Goal: Task Accomplishment & Management: Use online tool/utility

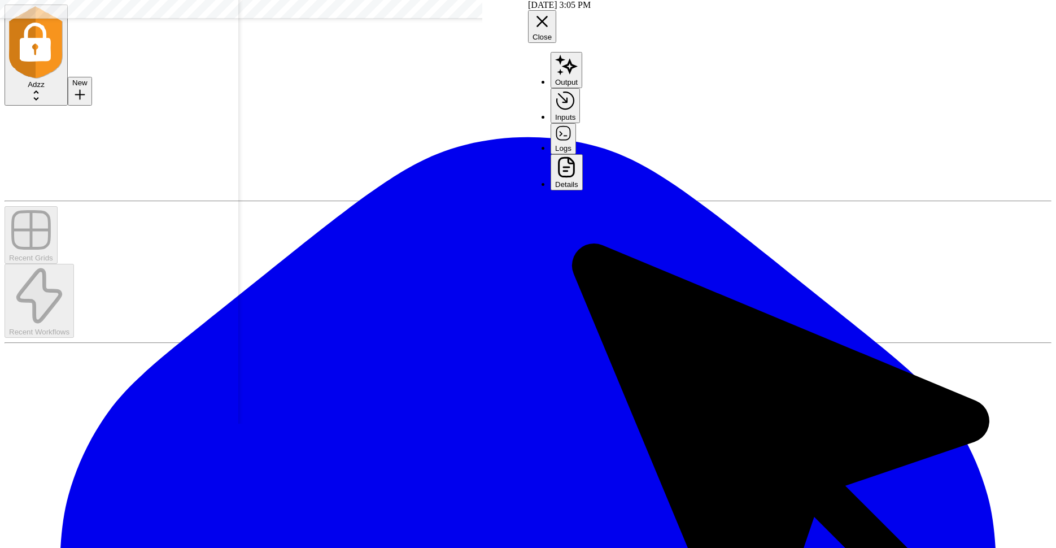
click at [576, 123] on button "Logs" at bounding box center [563, 138] width 25 height 30
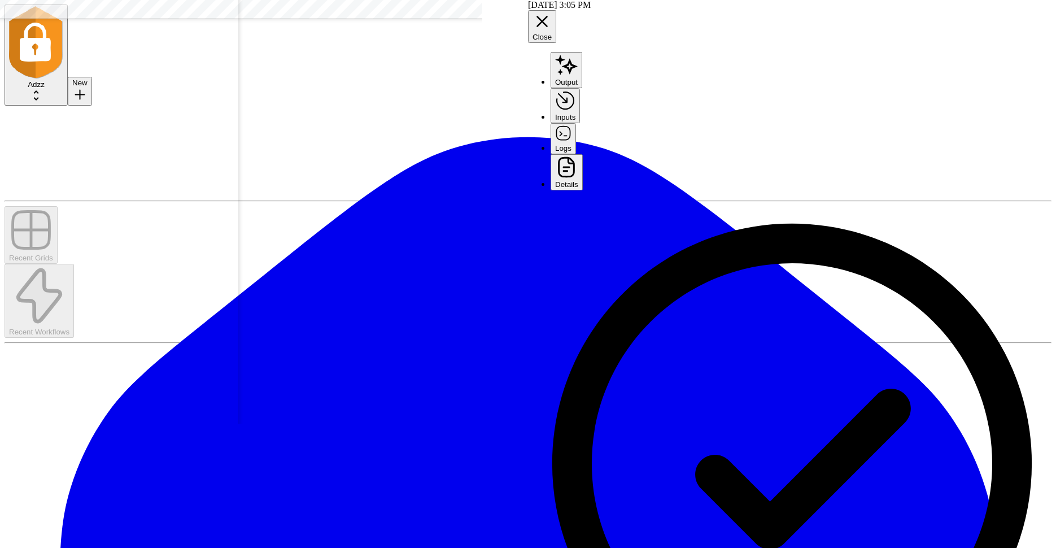
scroll to position [631, 955]
drag, startPoint x: 362, startPoint y: 465, endPoint x: 510, endPoint y: 460, distance: 148.1
click at [181, 26] on textarea "**********" at bounding box center [90, 18] width 181 height 16
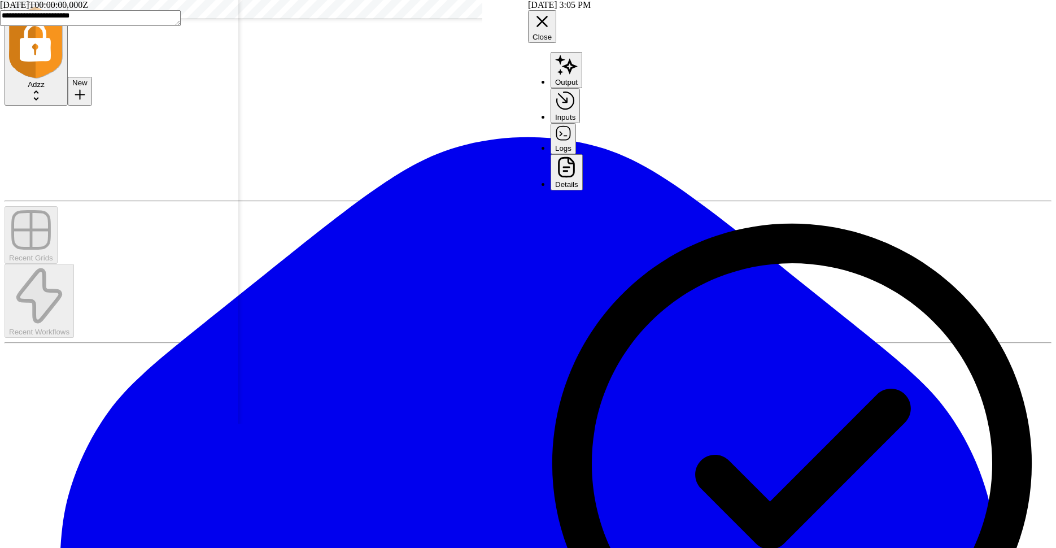
type textarea "**********"
drag, startPoint x: 367, startPoint y: 445, endPoint x: 588, endPoint y: 447, distance: 221.4
click at [181, 26] on textarea "**********" at bounding box center [90, 18] width 181 height 16
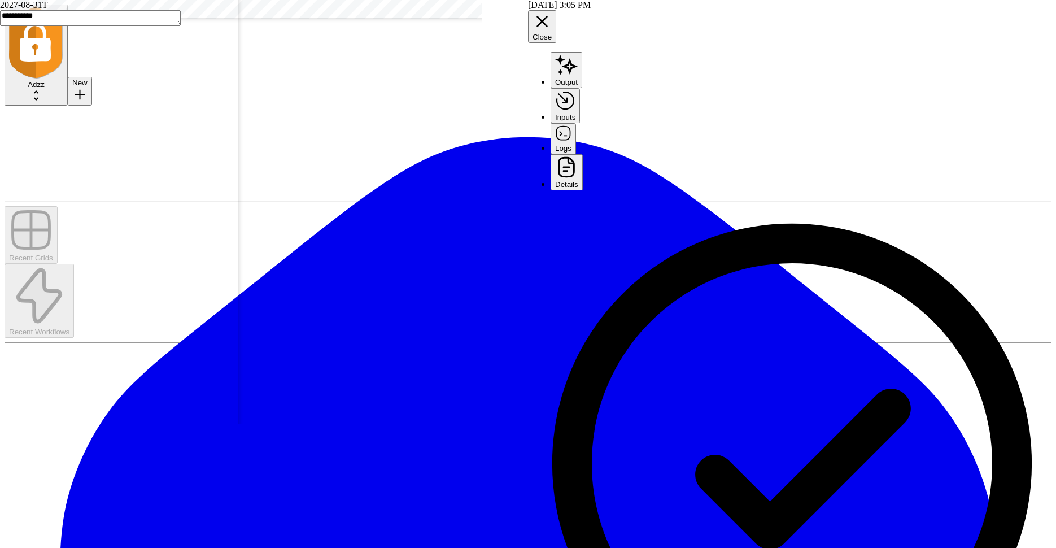
type textarea "**********"
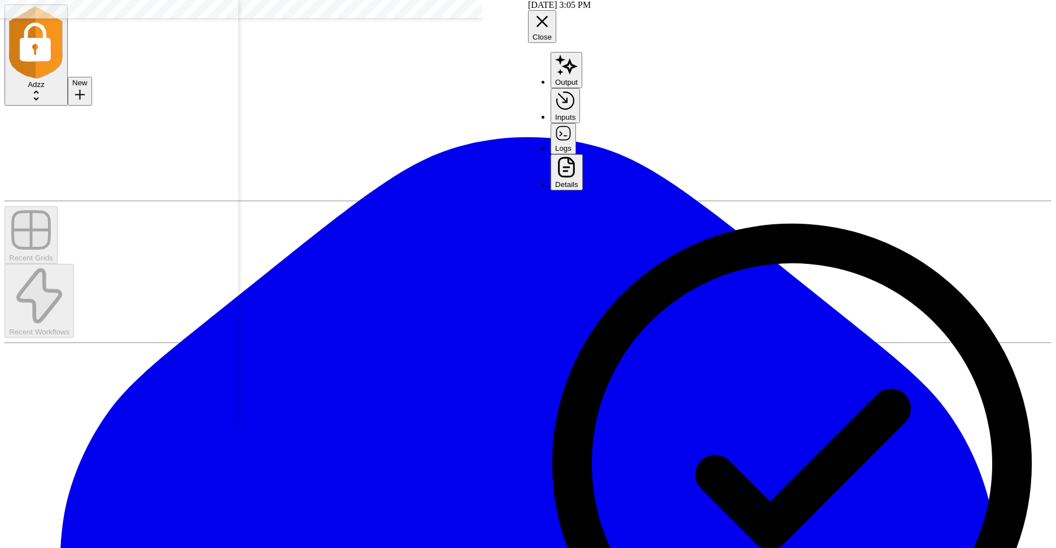
scroll to position [631, 521]
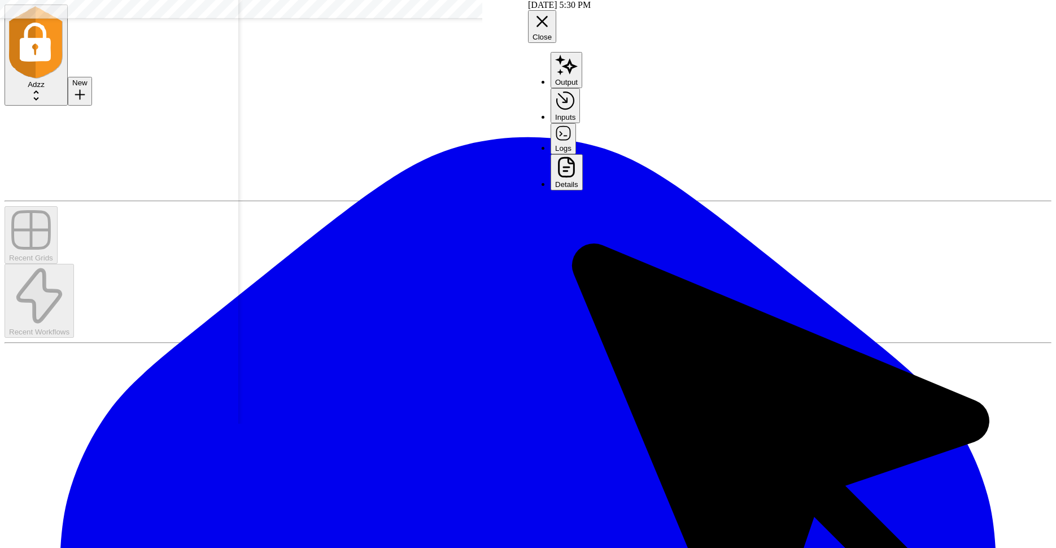
click at [576, 123] on button "Logs" at bounding box center [563, 138] width 25 height 30
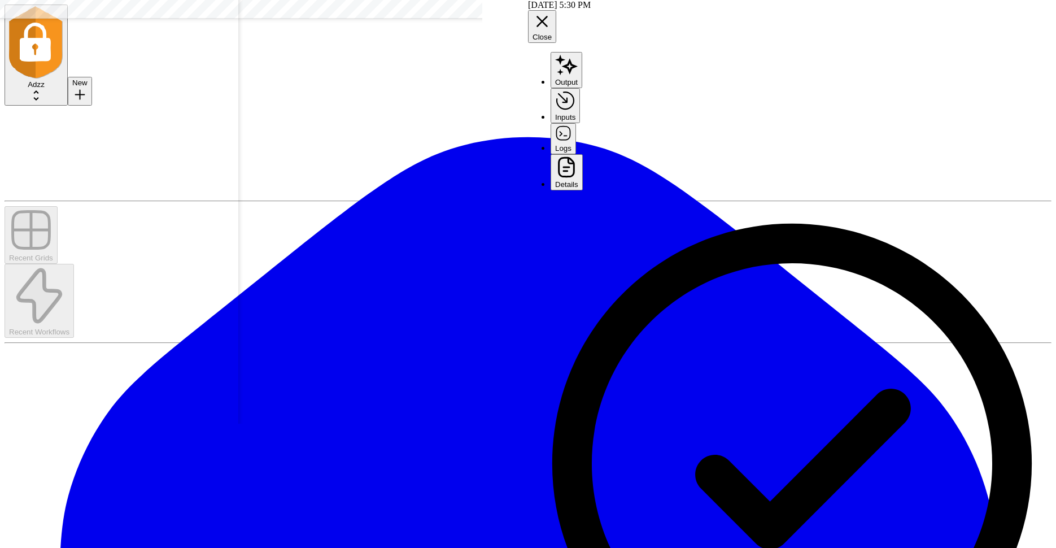
click at [181, 26] on textarea "**********" at bounding box center [90, 18] width 181 height 16
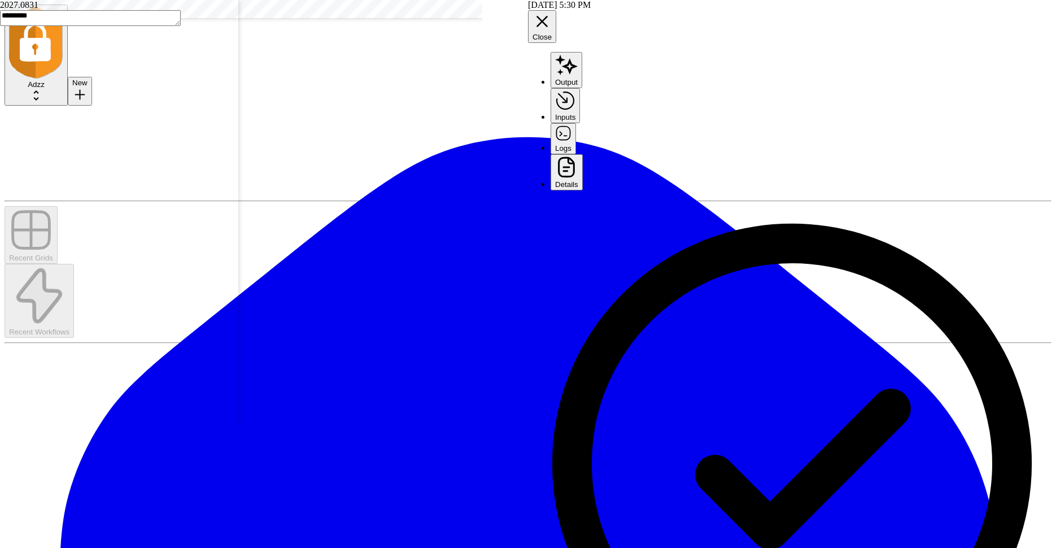
type textarea "**********"
click at [181, 26] on textarea "**********" at bounding box center [90, 18] width 181 height 16
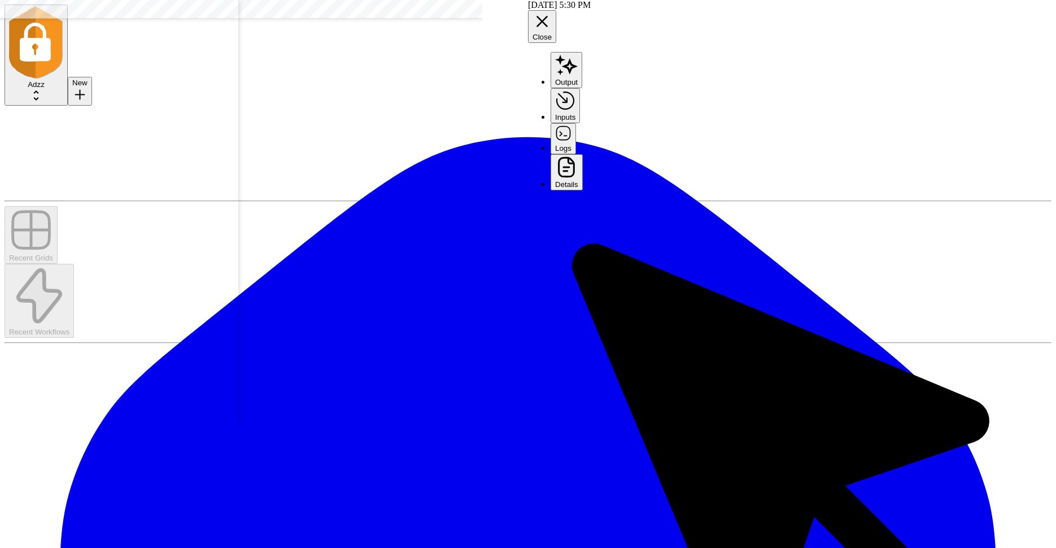
scroll to position [631, 468]
click at [852, 47] on header "10/15/25 at 5:30 PM Close Output Inputs Logs Details" at bounding box center [792, 95] width 528 height 190
click at [576, 123] on button "Logs" at bounding box center [563, 138] width 25 height 30
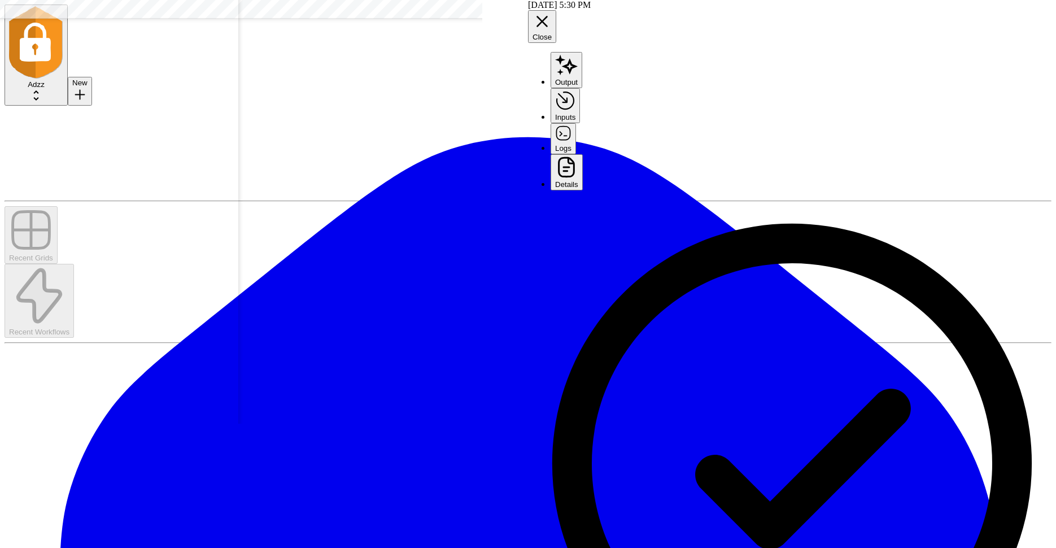
click at [181, 26] on textarea "**********" at bounding box center [90, 18] width 181 height 16
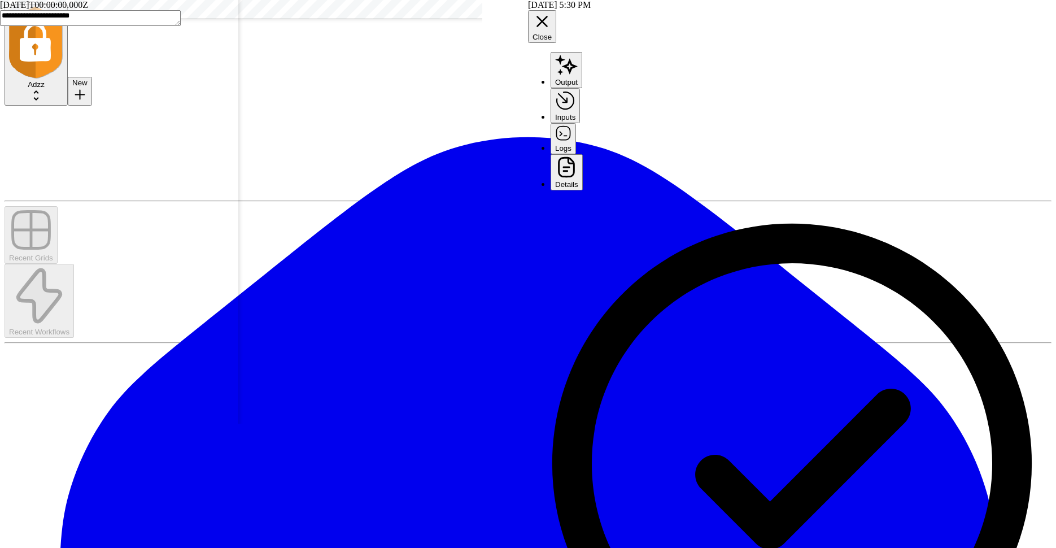
click at [181, 26] on textarea "**********" at bounding box center [90, 18] width 181 height 16
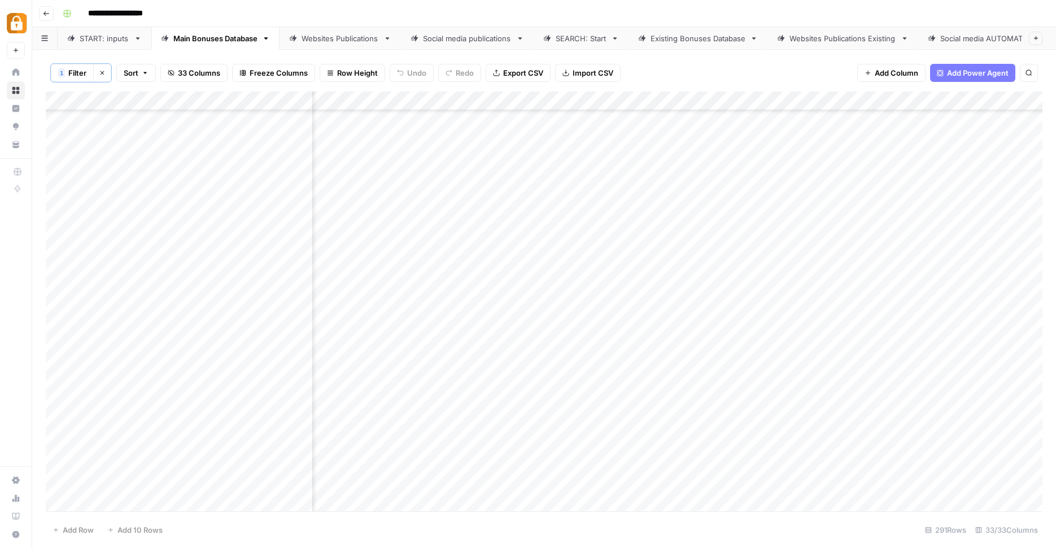
scroll to position [1255, 682]
click at [459, 434] on div "Add Column" at bounding box center [544, 302] width 997 height 422
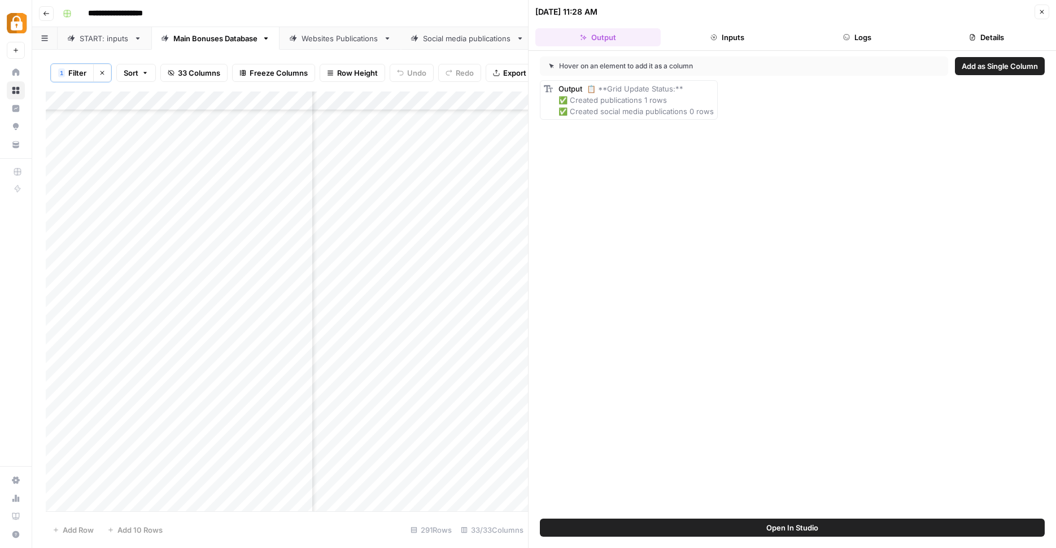
click at [858, 33] on button "Logs" at bounding box center [857, 37] width 125 height 18
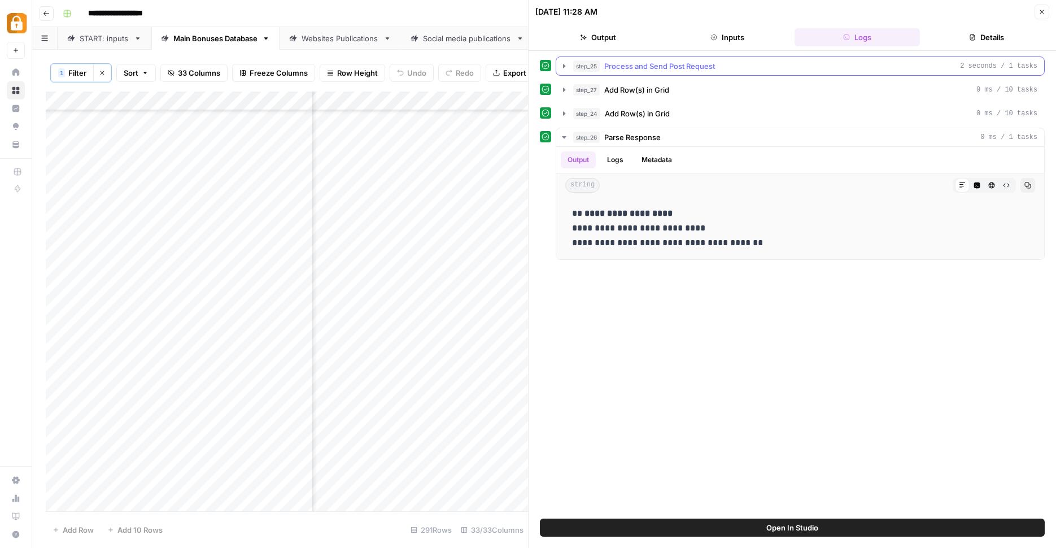
click at [559, 65] on button "step_25 Process and Send Post Request 2 seconds / 1 tasks" at bounding box center [800, 66] width 488 height 18
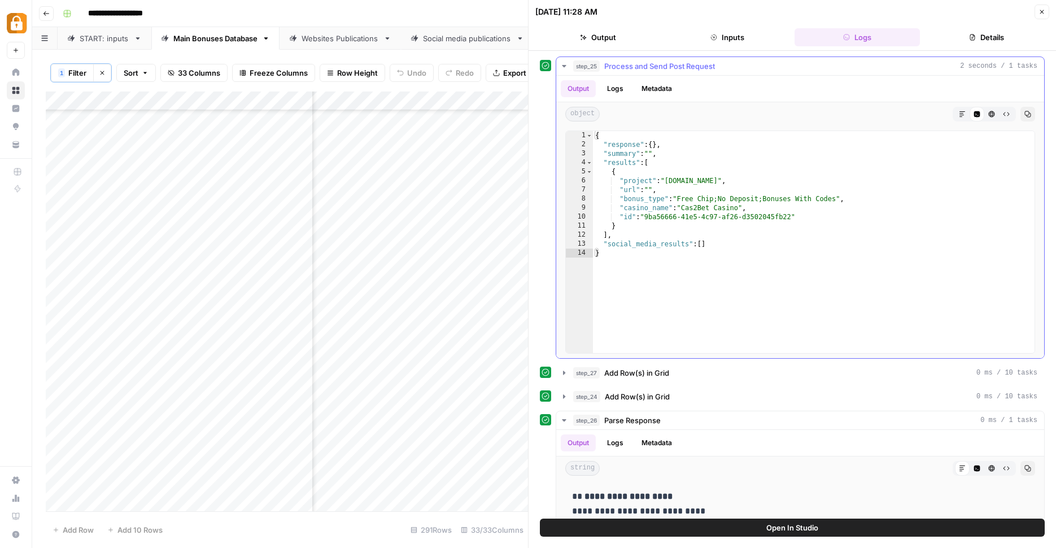
click at [568, 67] on icon "button" at bounding box center [564, 66] width 9 height 9
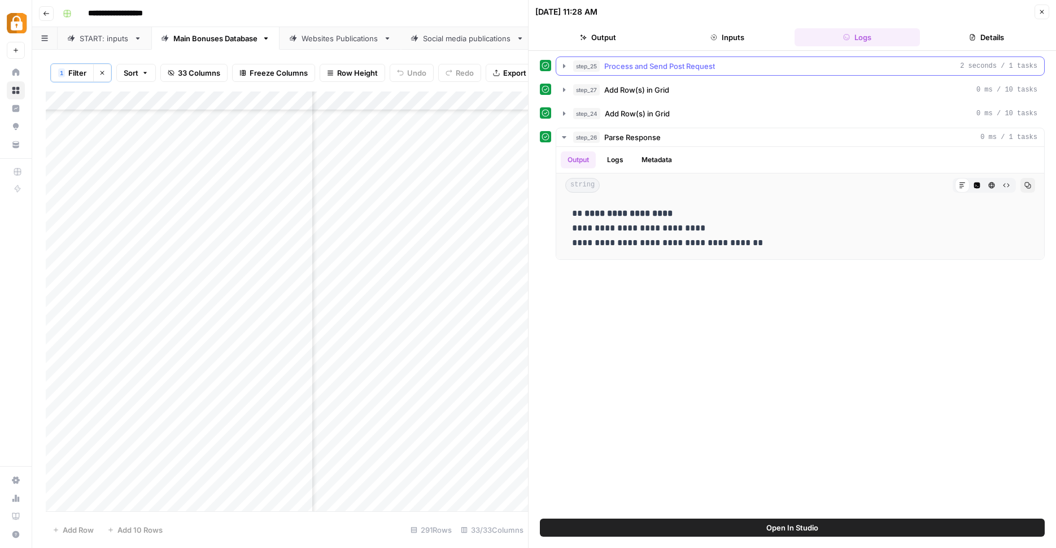
click at [562, 68] on icon "button" at bounding box center [564, 66] width 9 height 9
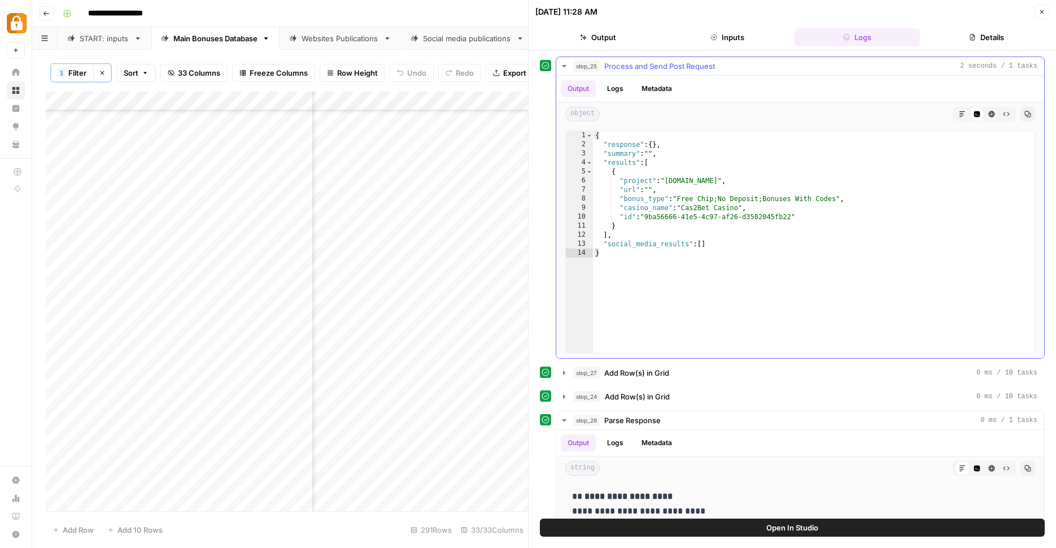
click at [562, 68] on icon "button" at bounding box center [564, 66] width 9 height 9
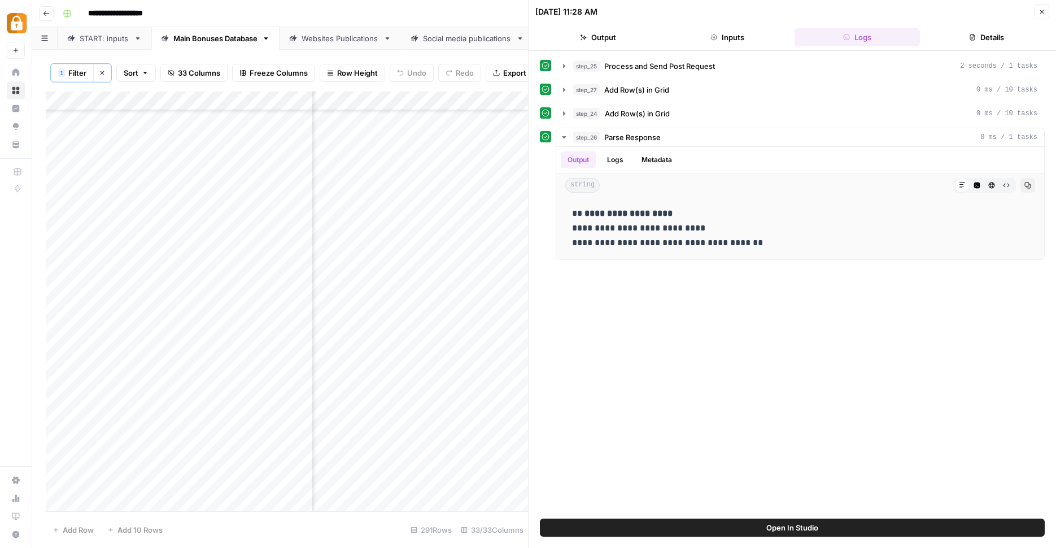
scroll to position [2436, 681]
click at [455, 309] on div "Add Column" at bounding box center [287, 302] width 482 height 422
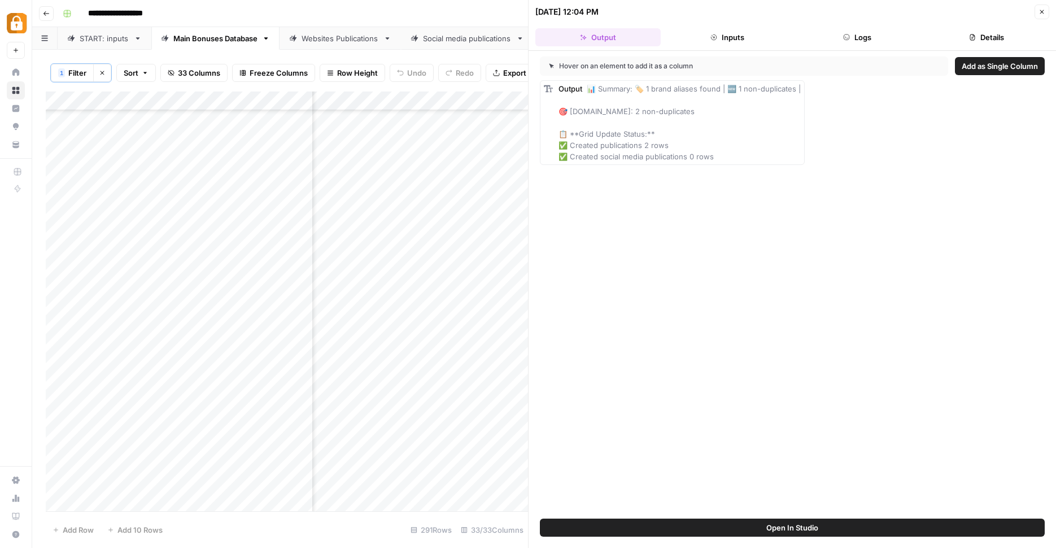
click at [854, 26] on header "[DATE] 12:04 PM Close Output Inputs Logs Details" at bounding box center [792, 25] width 527 height 51
click at [853, 35] on button "Logs" at bounding box center [857, 37] width 125 height 18
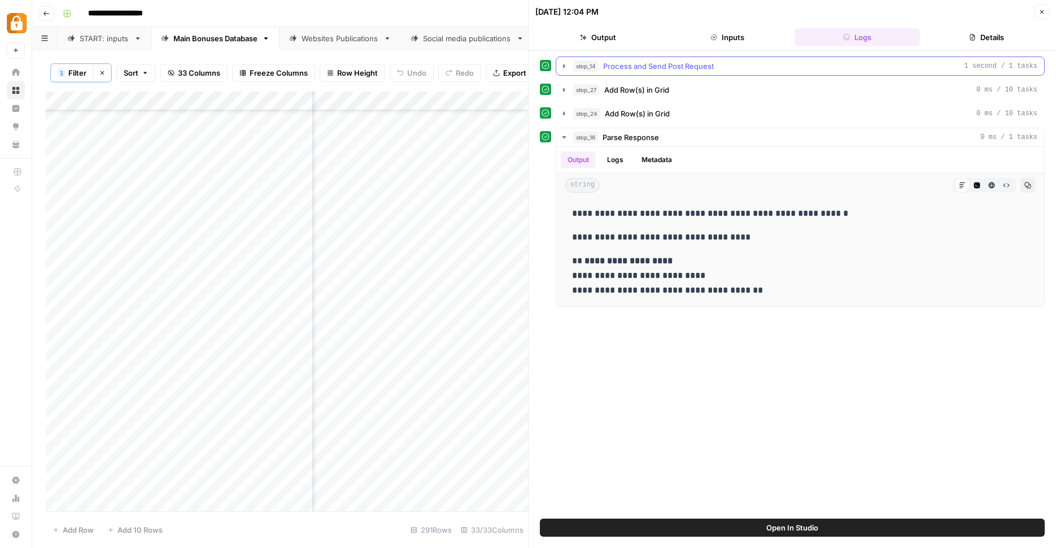
click at [564, 65] on icon "button" at bounding box center [564, 66] width 2 height 4
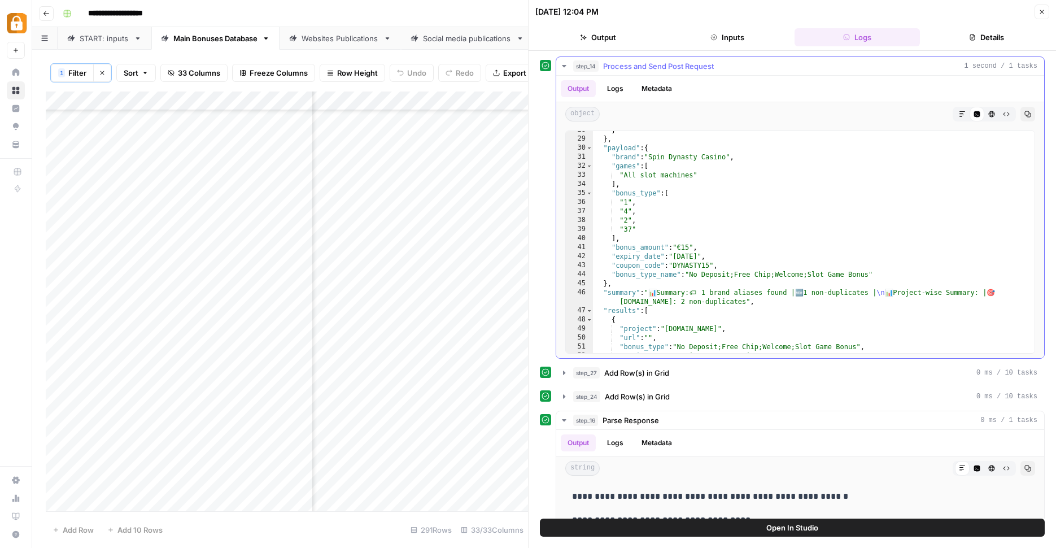
scroll to position [248, 0]
type textarea "**********"
drag, startPoint x: 675, startPoint y: 256, endPoint x: 717, endPoint y: 260, distance: 42.5
click at [717, 260] on div "} } , "payload" : { "brand" : "Spin Dynasty Casino" , "games" : [ "All slot mac…" at bounding box center [814, 247] width 442 height 240
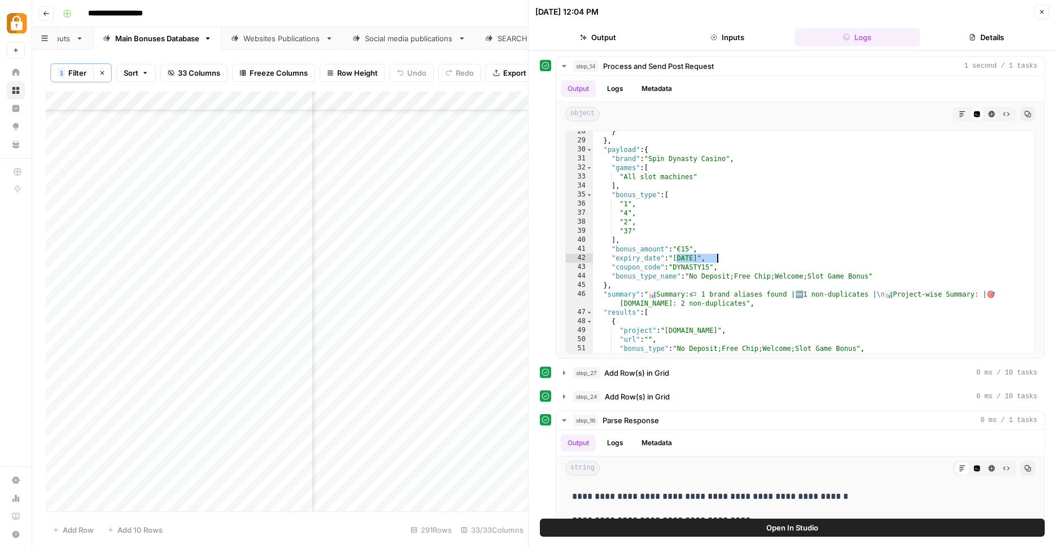
click at [1035, 16] on div "Close" at bounding box center [1042, 12] width 15 height 15
click at [1039, 15] on button "Close" at bounding box center [1042, 12] width 15 height 15
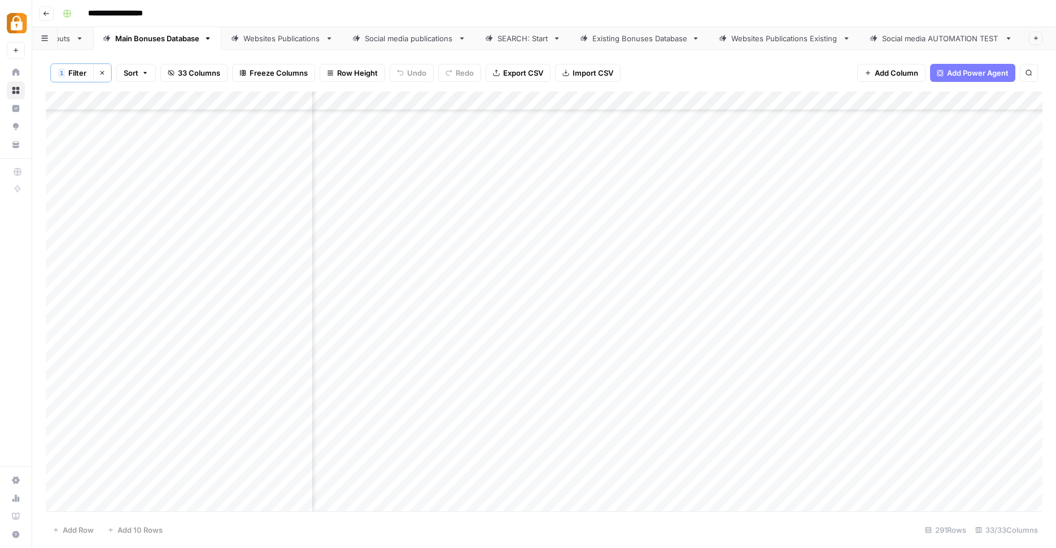
click at [635, 40] on div "Existing Bonuses Database" at bounding box center [639, 38] width 95 height 11
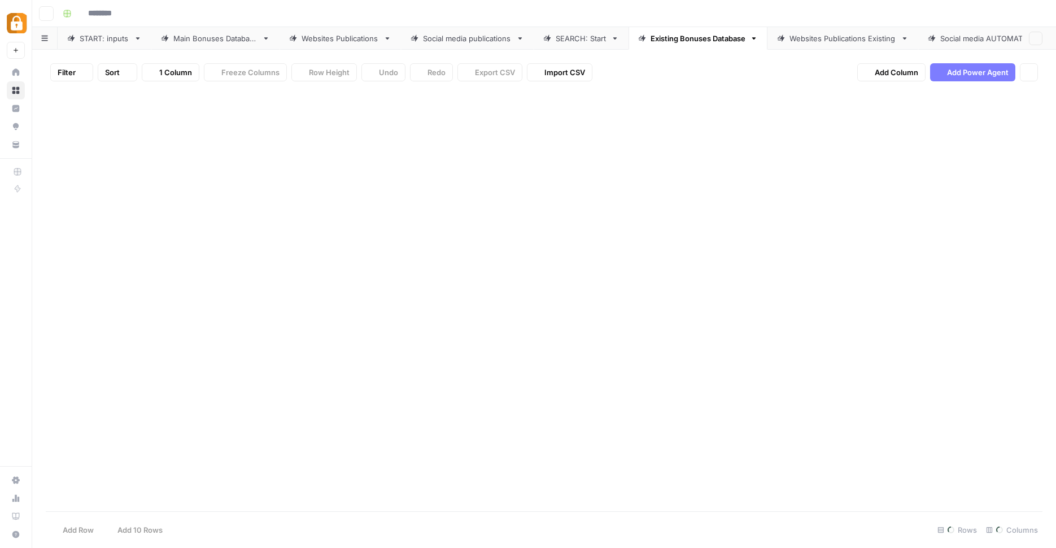
type input "**********"
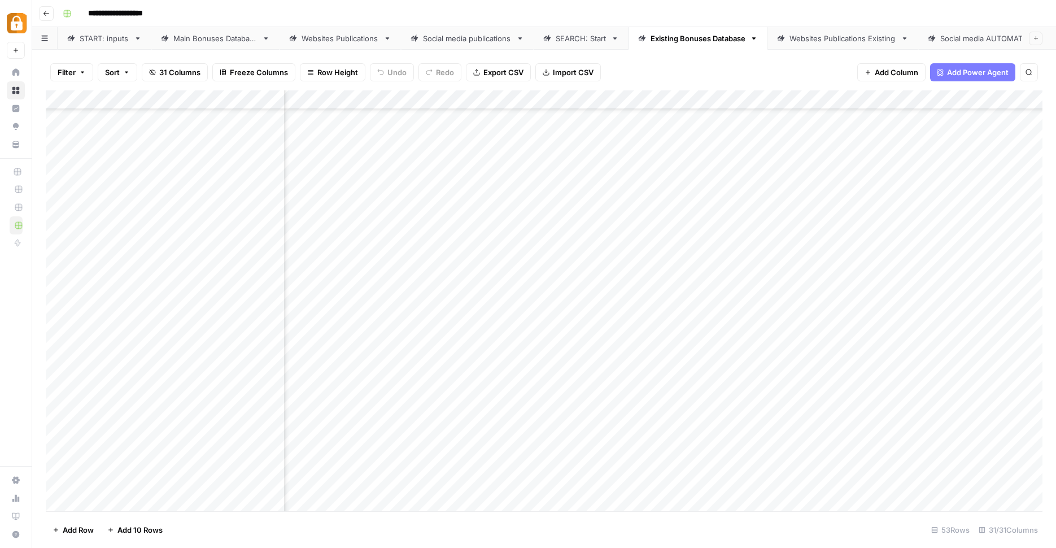
scroll to position [631, 472]
click at [822, 442] on div "Add Column" at bounding box center [544, 302] width 997 height 424
type textarea "**********"
click at [462, 443] on div "Add Column" at bounding box center [544, 302] width 997 height 424
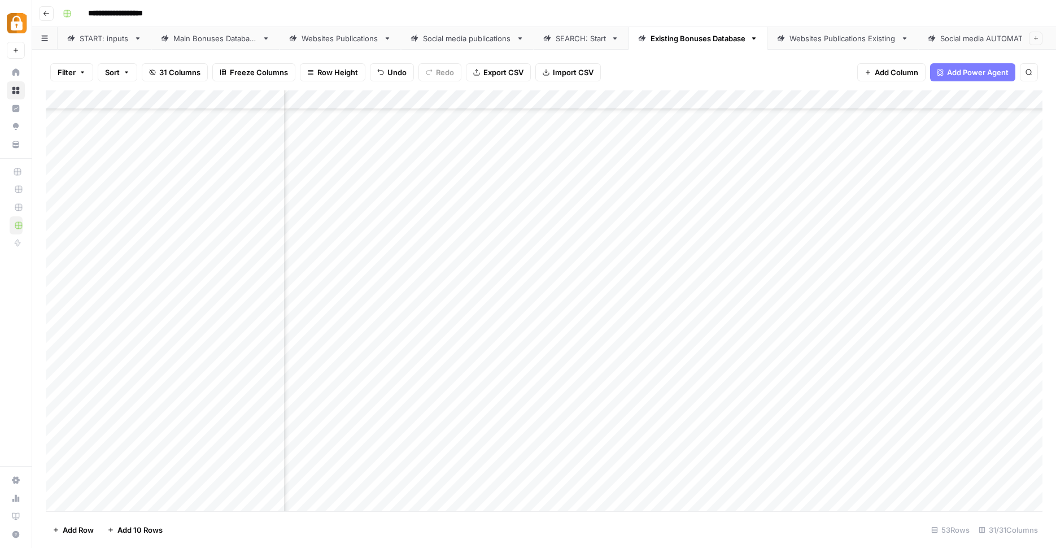
scroll to position [631, 351]
click at [640, 447] on div "Add Column" at bounding box center [544, 302] width 997 height 424
click at [568, 444] on div "Add Column" at bounding box center [544, 302] width 997 height 424
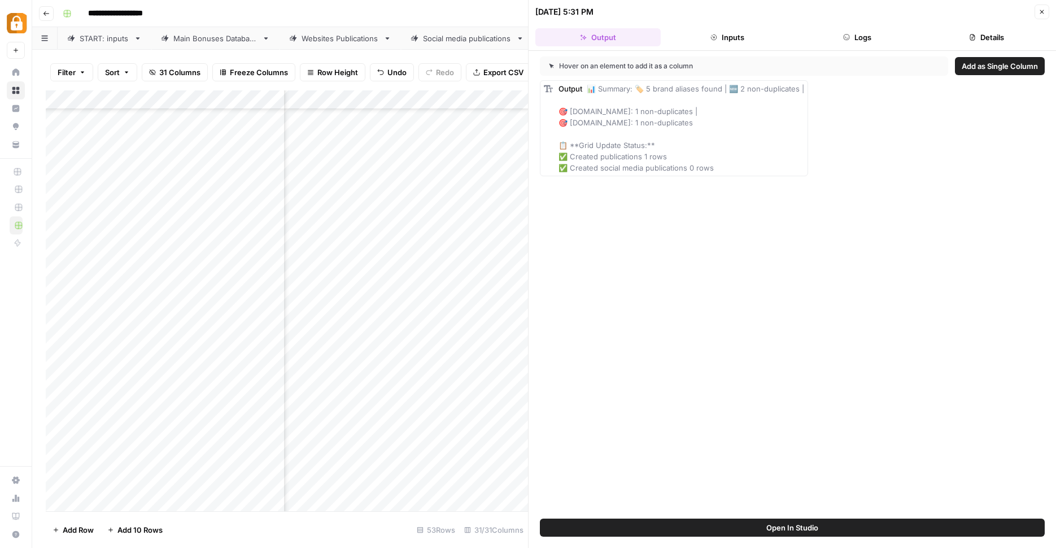
click at [867, 30] on button "Logs" at bounding box center [857, 37] width 125 height 18
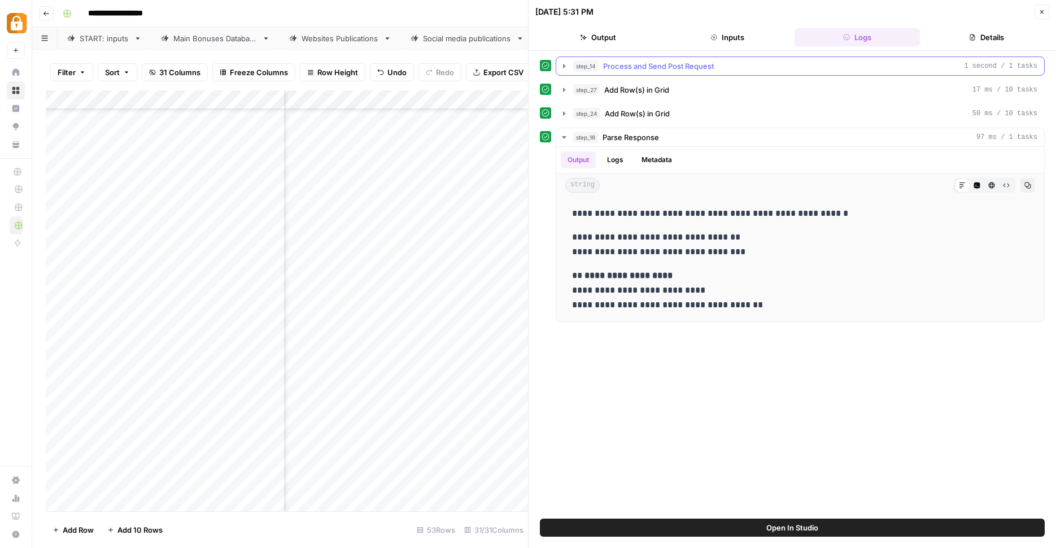
click at [571, 62] on button "step_14 Process and Send Post Request 1 second / 1 tasks" at bounding box center [800, 66] width 488 height 18
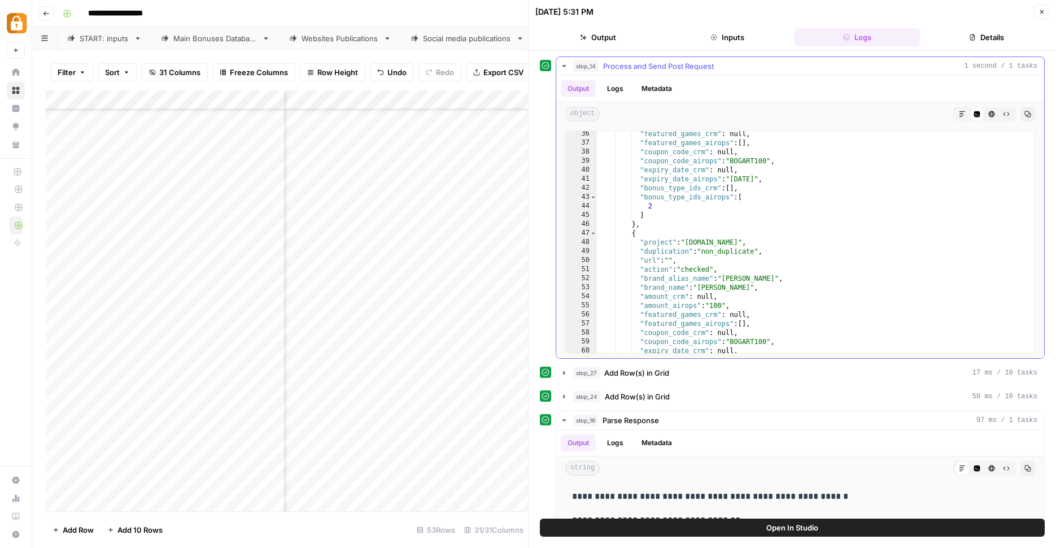
scroll to position [321, 0]
click at [386, 443] on div "Add Column" at bounding box center [287, 302] width 482 height 424
click at [473, 447] on div "Add Column" at bounding box center [287, 302] width 482 height 424
click at [449, 444] on div "Add Column" at bounding box center [287, 302] width 482 height 424
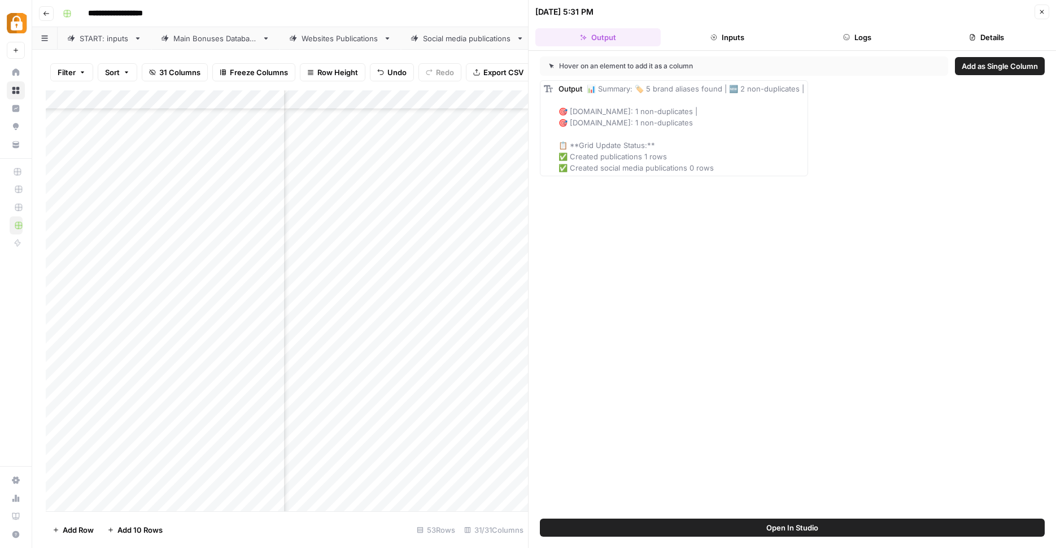
scroll to position [631, 503]
click at [846, 39] on icon "button" at bounding box center [846, 37] width 7 height 7
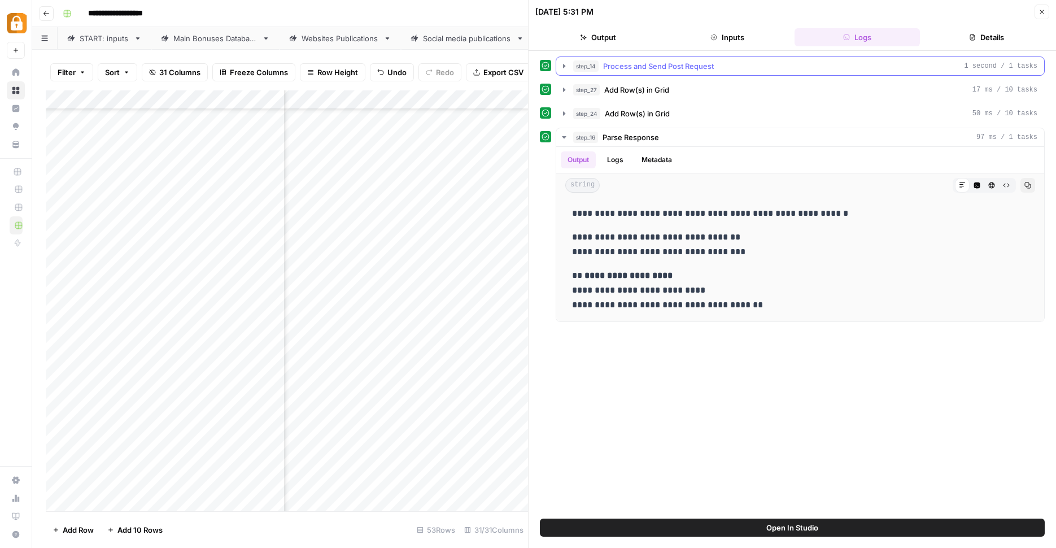
click at [562, 64] on icon "button" at bounding box center [564, 66] width 9 height 9
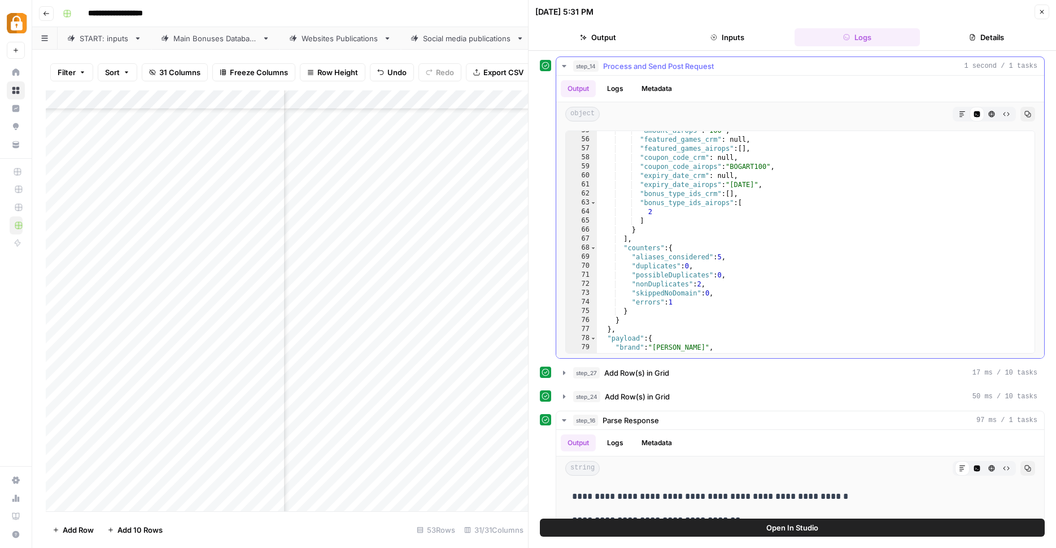
scroll to position [500, 0]
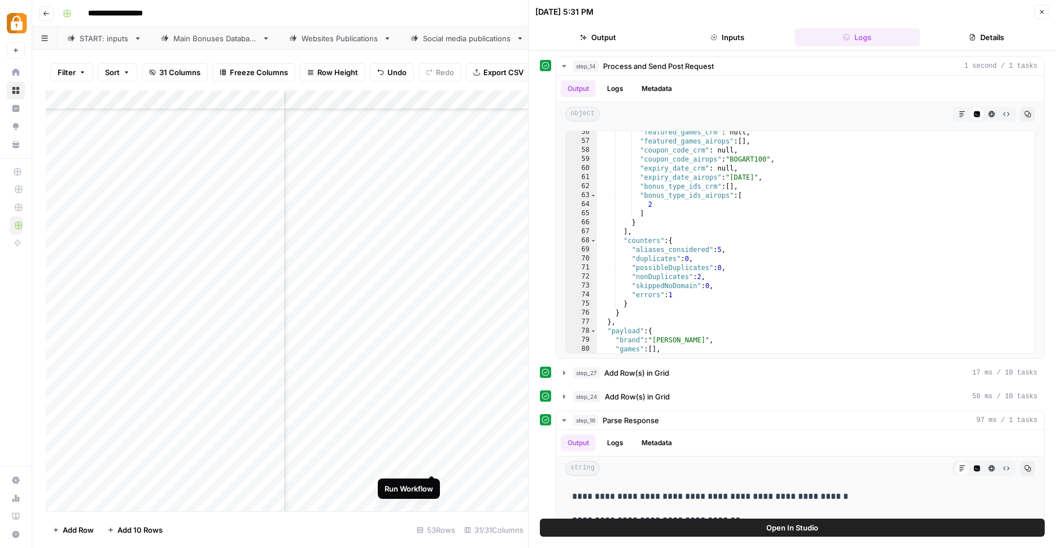
click at [433, 463] on div "Add Column" at bounding box center [287, 302] width 482 height 424
click at [456, 443] on div "Add Column" at bounding box center [287, 302] width 482 height 424
click at [456, 443] on textarea "**********" at bounding box center [505, 445] width 181 height 16
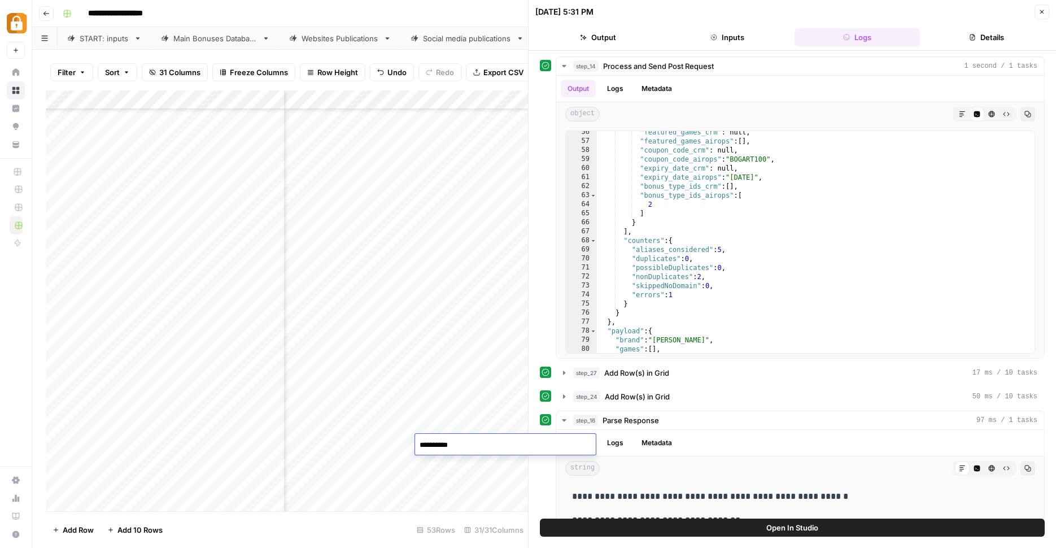
click at [456, 443] on textarea "**********" at bounding box center [505, 445] width 181 height 16
click at [499, 35] on div "SEARCH: Start" at bounding box center [522, 38] width 51 height 11
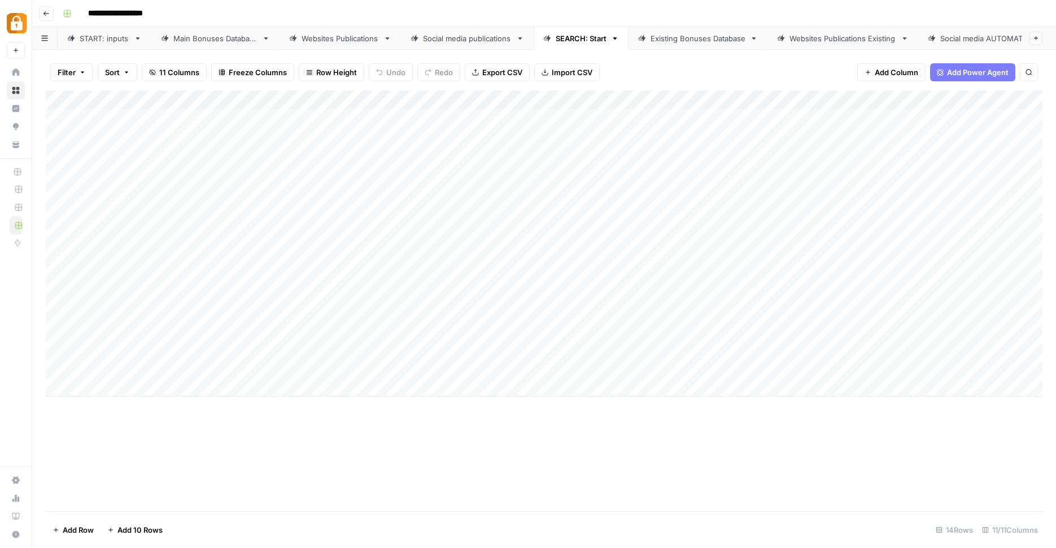
click at [808, 97] on div "Add Column" at bounding box center [544, 243] width 997 height 306
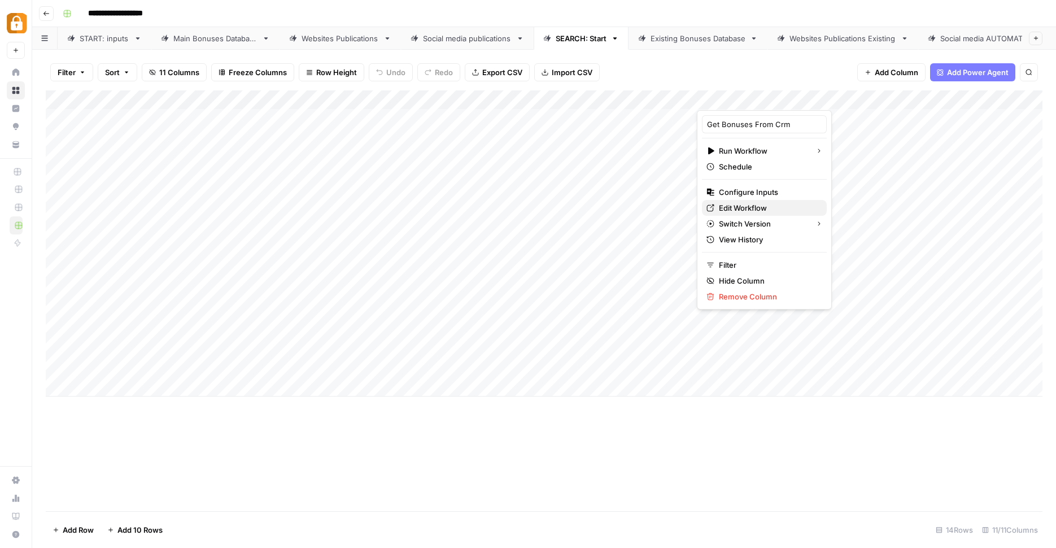
click at [762, 203] on span "Edit Workflow" at bounding box center [768, 207] width 99 height 11
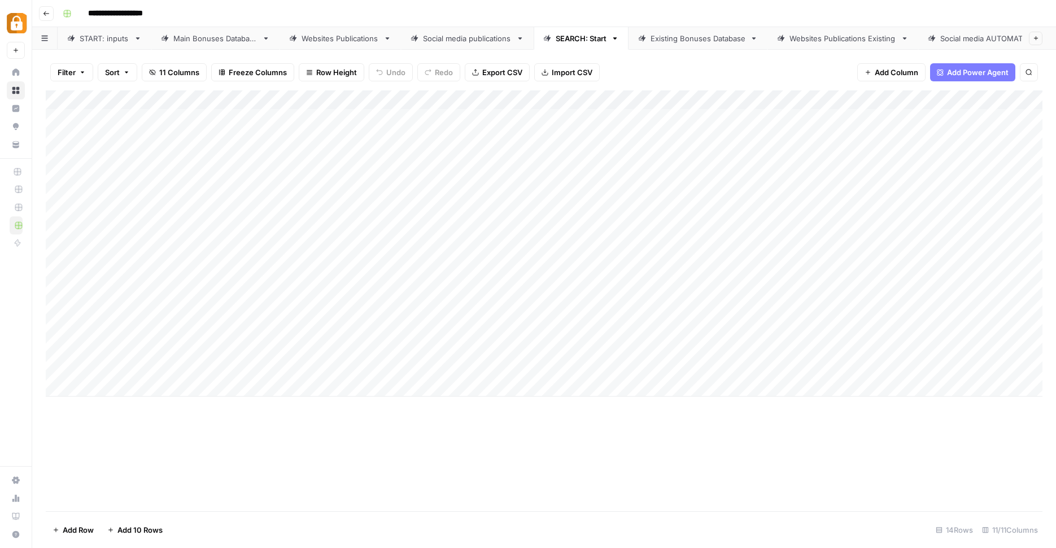
click at [625, 306] on div "Add Column" at bounding box center [544, 243] width 997 height 306
click at [688, 307] on div "Add Column" at bounding box center [544, 243] width 997 height 306
click at [824, 306] on div "Add Column" at bounding box center [544, 243] width 997 height 306
click at [732, 43] on div "Existing Bonuses Database" at bounding box center [698, 38] width 95 height 11
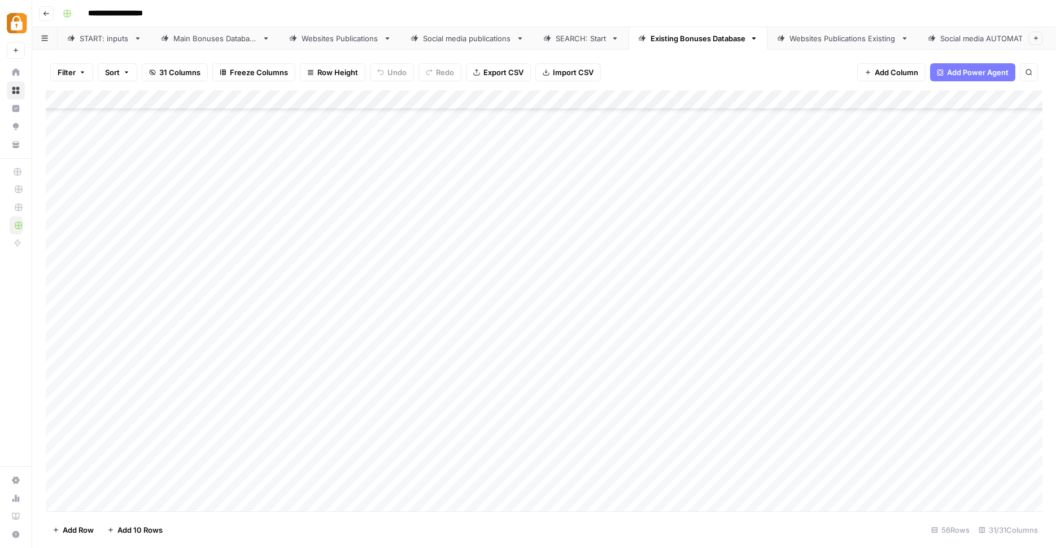
click at [848, 439] on div "Add Column" at bounding box center [544, 302] width 997 height 424
click at [845, 461] on div "Add Column" at bounding box center [544, 302] width 997 height 424
click at [783, 426] on div "Add Column" at bounding box center [544, 302] width 997 height 424
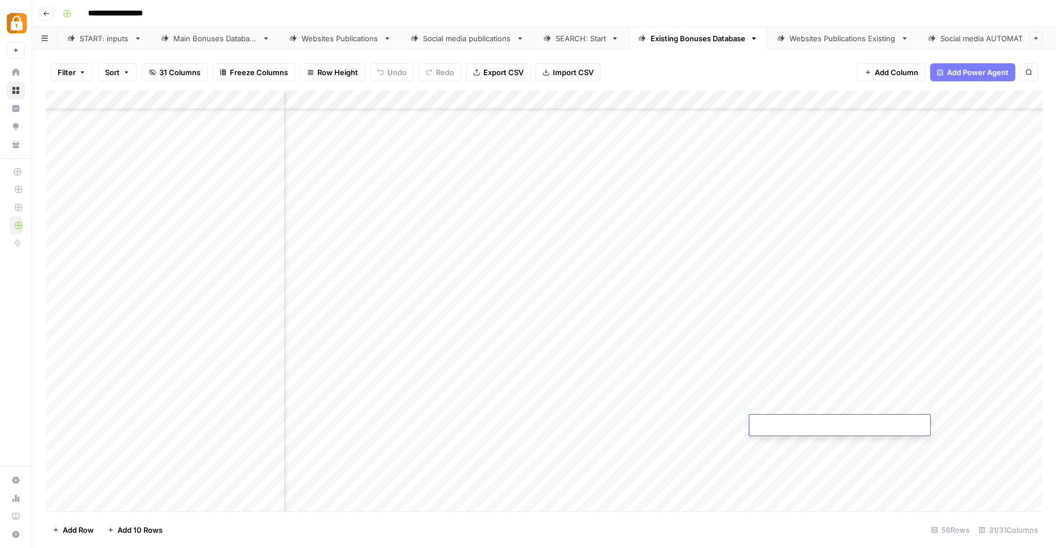
type textarea "*"
click at [777, 442] on div "Add Column" at bounding box center [544, 302] width 997 height 424
type textarea "*"
click at [773, 468] on div "Add Column" at bounding box center [544, 302] width 997 height 424
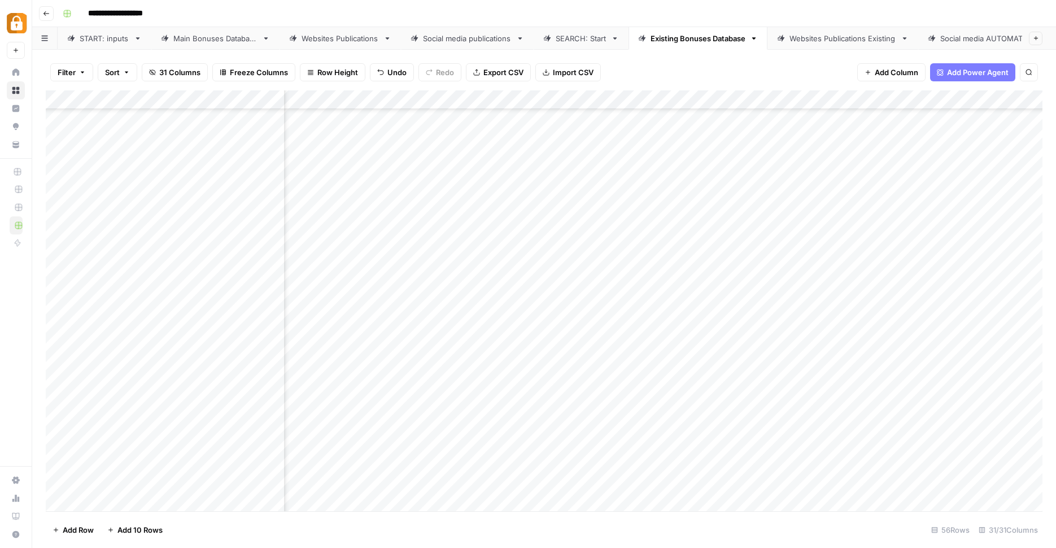
click at [773, 468] on div "Add Column" at bounding box center [544, 302] width 997 height 424
click at [769, 479] on div "Add Column" at bounding box center [544, 302] width 997 height 424
type textarea "*"
click at [719, 482] on div "Add Column" at bounding box center [544, 302] width 997 height 424
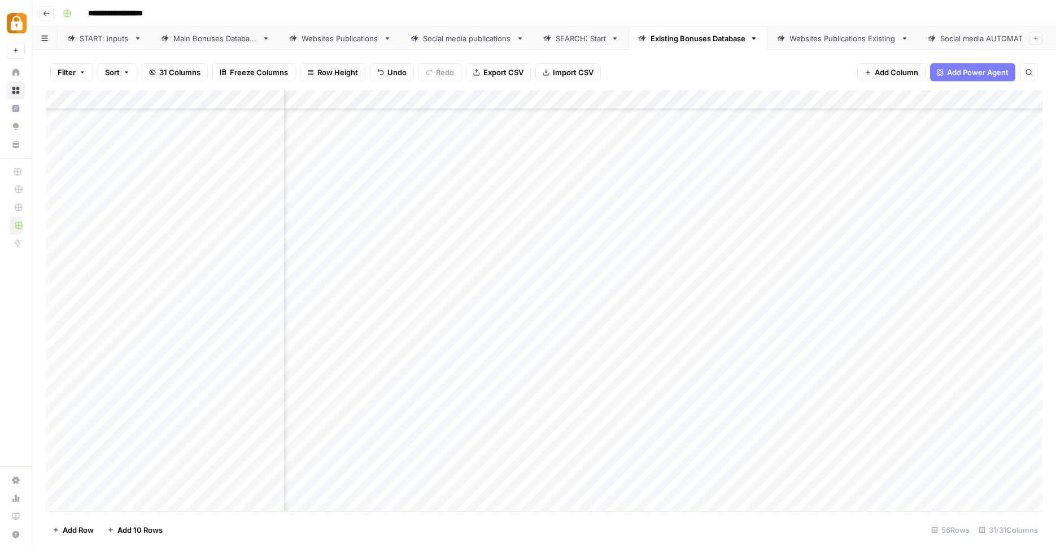
scroll to position [689, 246]
click at [608, 479] on div "Add Column" at bounding box center [544, 302] width 997 height 424
click at [632, 417] on div "Add Column" at bounding box center [544, 302] width 997 height 424
click at [654, 393] on div "Add Column" at bounding box center [544, 302] width 997 height 424
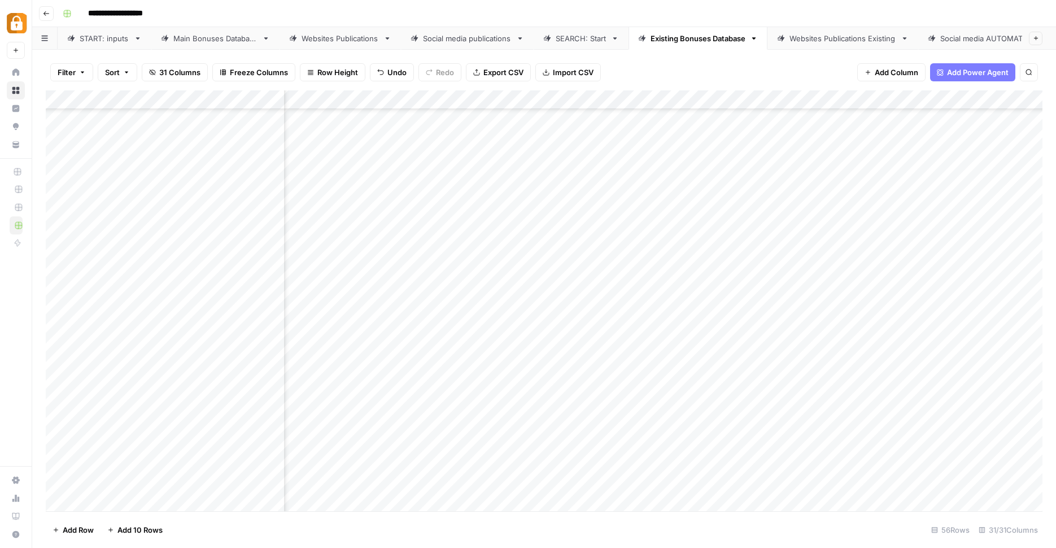
click at [660, 407] on div "Add Column" at bounding box center [544, 302] width 997 height 424
click at [659, 407] on textarea "**********" at bounding box center [667, 407] width 181 height 16
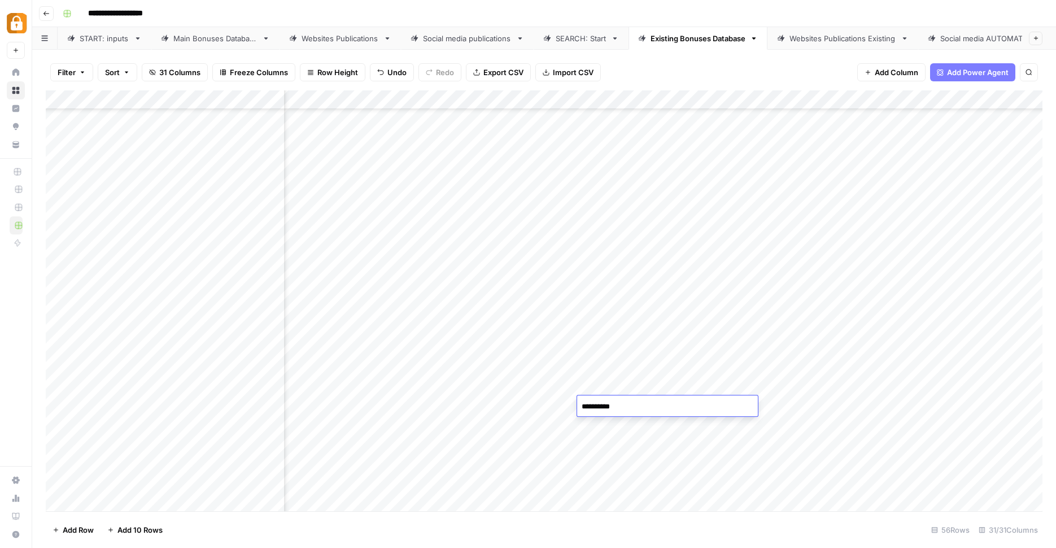
click at [659, 407] on textarea "**********" at bounding box center [667, 407] width 181 height 16
click at [624, 427] on div "Add Column" at bounding box center [544, 302] width 997 height 424
click at [624, 427] on textarea at bounding box center [667, 426] width 181 height 16
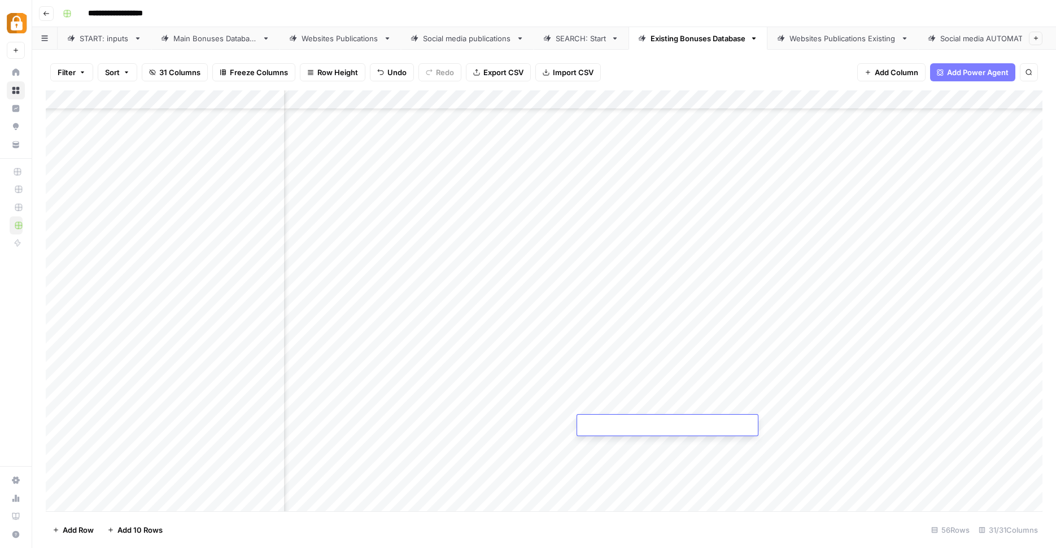
type textarea "**********"
click at [621, 443] on div "Add Column" at bounding box center [544, 302] width 997 height 424
type textarea "**********"
click at [615, 464] on div "Add Column" at bounding box center [544, 302] width 997 height 424
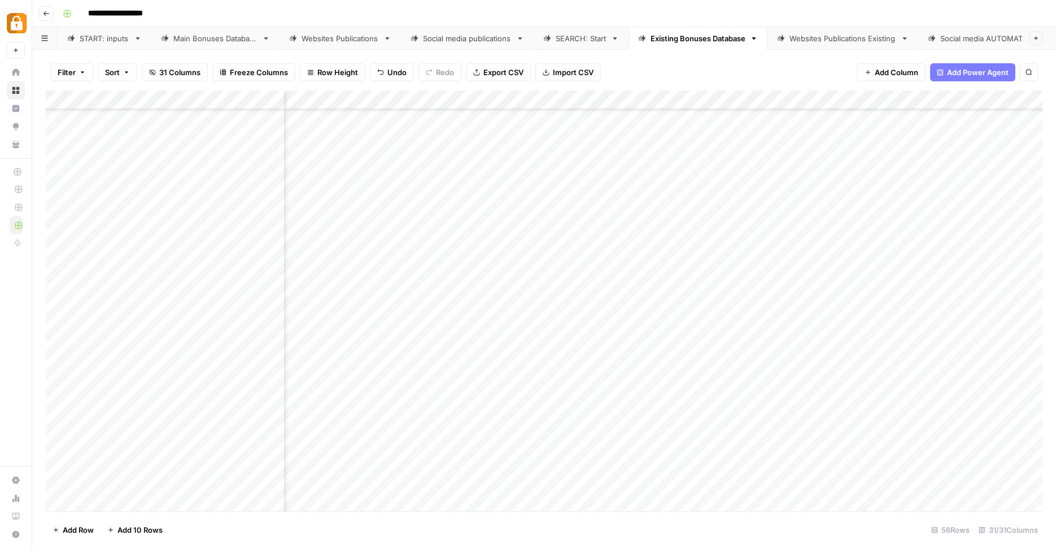
click at [615, 464] on div "Add Column" at bounding box center [544, 302] width 997 height 424
click at [615, 464] on textarea at bounding box center [667, 464] width 181 height 16
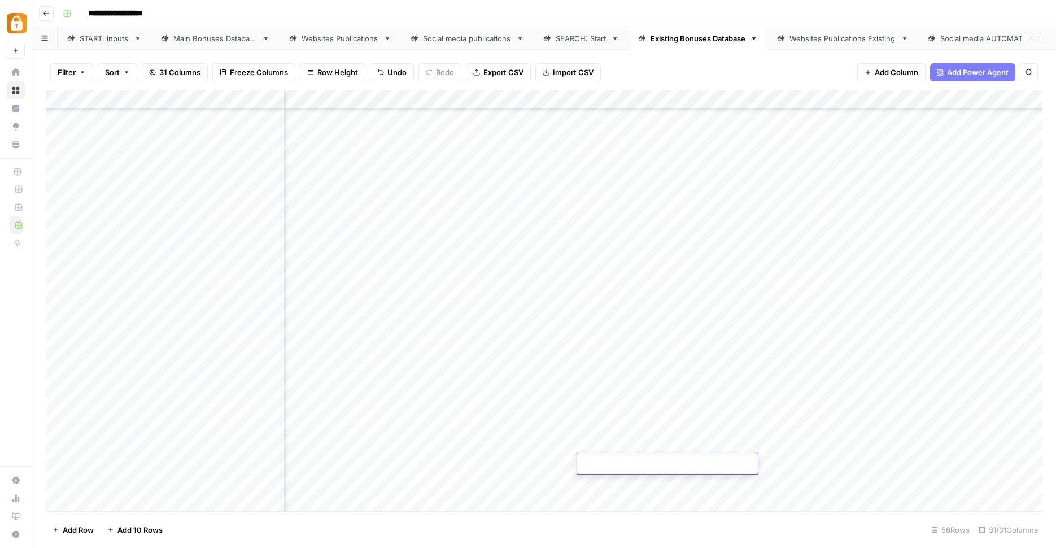
click at [615, 464] on textarea at bounding box center [667, 464] width 181 height 16
type textarea "**********"
click at [612, 478] on div "Add Column" at bounding box center [544, 302] width 997 height 424
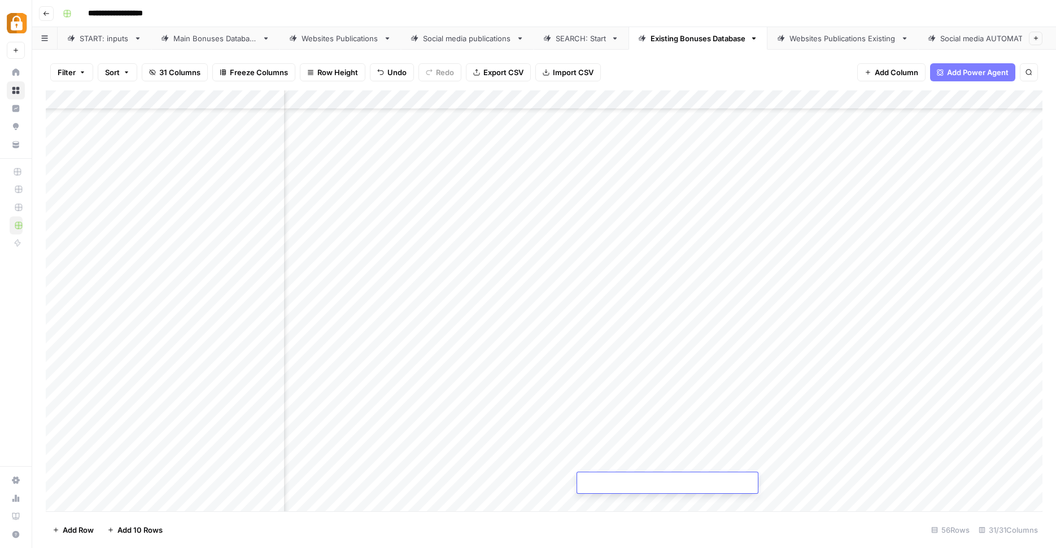
click at [612, 478] on textarea at bounding box center [667, 483] width 181 height 16
type textarea "**********"
click at [524, 474] on div "Add Column" at bounding box center [544, 302] width 997 height 424
click at [572, 421] on div "Add Column" at bounding box center [544, 302] width 997 height 424
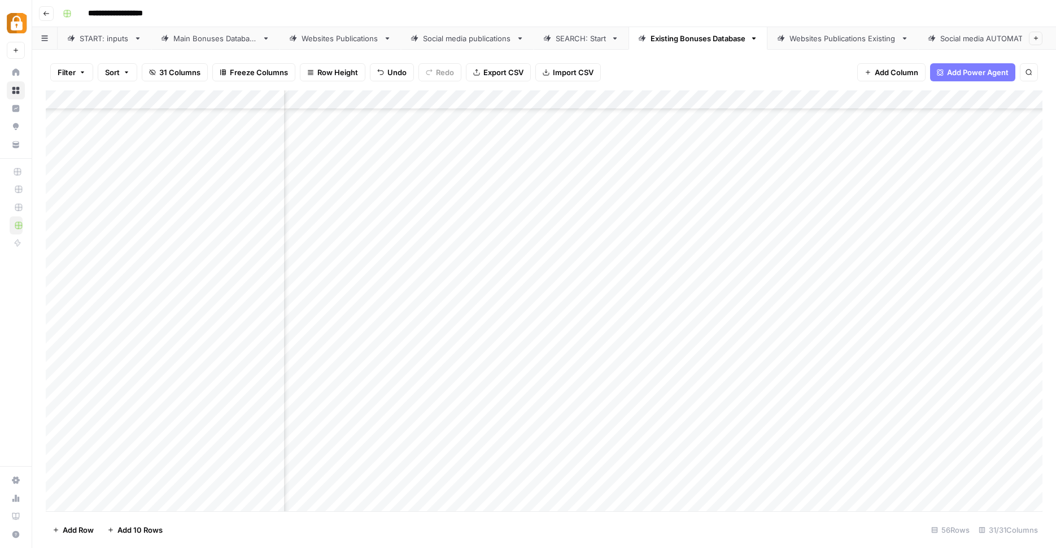
click at [568, 442] on div "Add Column" at bounding box center [544, 302] width 997 height 424
click at [566, 461] on div "Add Column" at bounding box center [544, 302] width 997 height 424
click at [566, 485] on div "Add Column" at bounding box center [544, 302] width 997 height 424
click at [640, 424] on div "Add Column" at bounding box center [544, 302] width 997 height 424
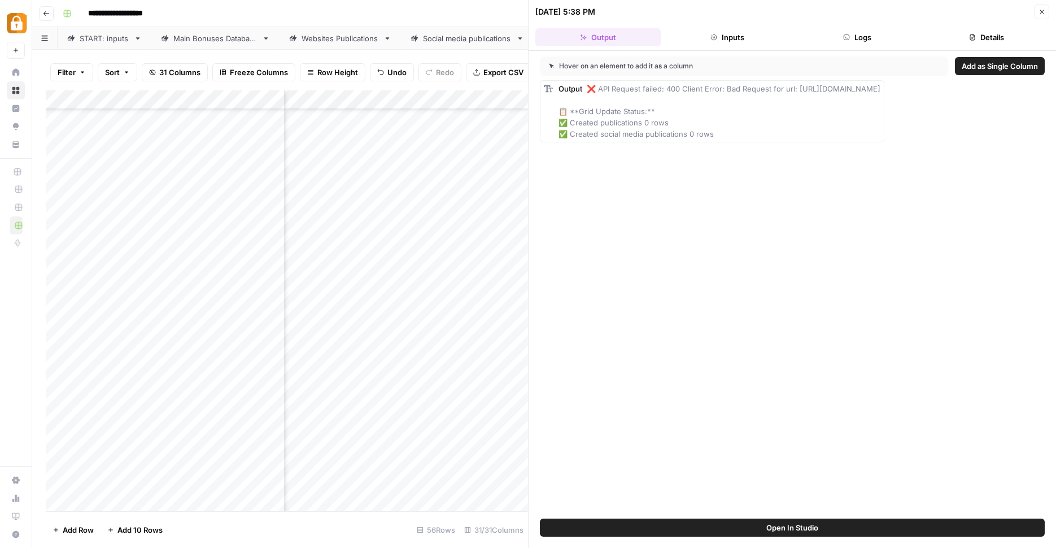
click at [863, 34] on button "Logs" at bounding box center [857, 37] width 125 height 18
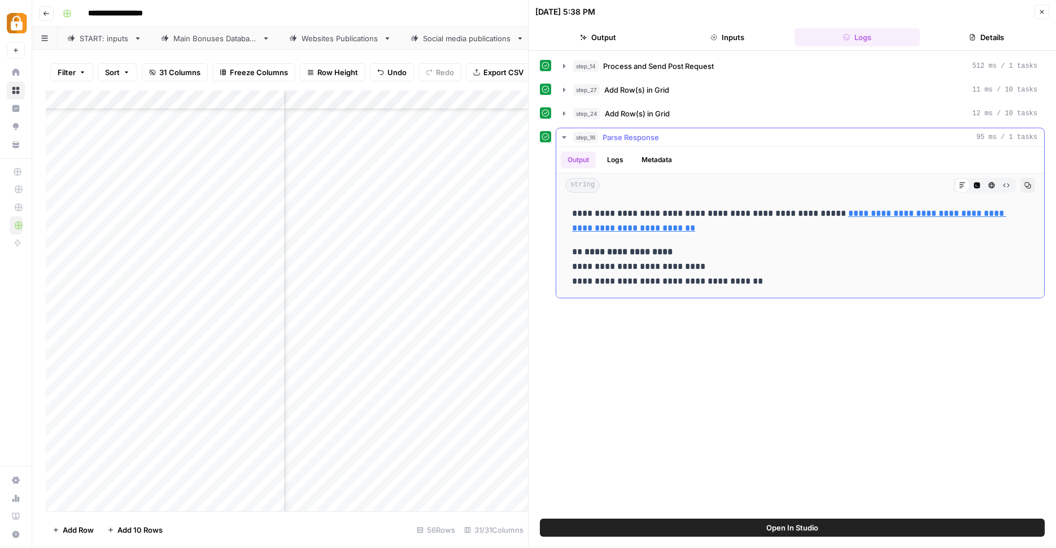
click at [608, 164] on button "Logs" at bounding box center [615, 159] width 30 height 17
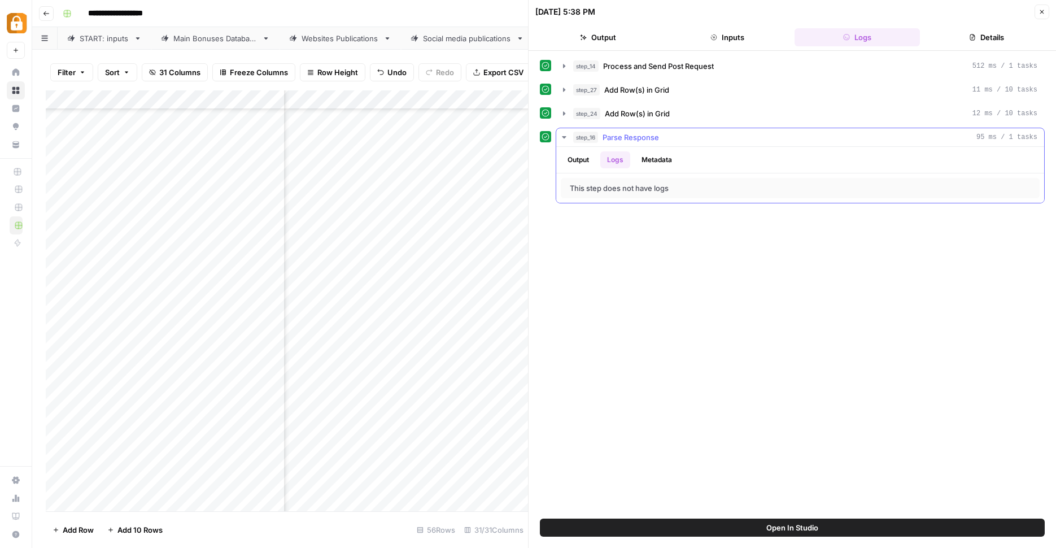
click at [593, 162] on button "Output" at bounding box center [578, 159] width 35 height 17
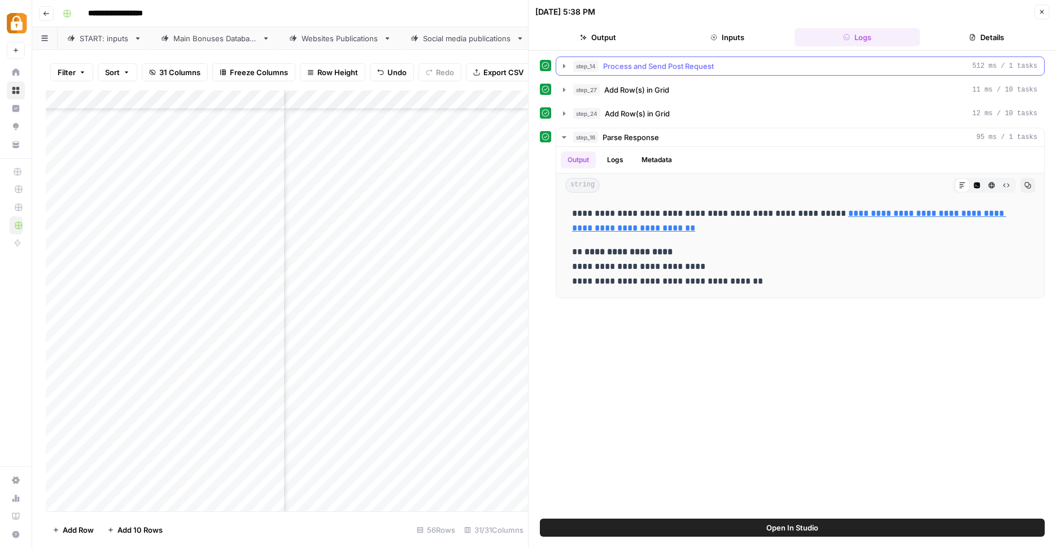
click at [566, 66] on icon "button" at bounding box center [564, 66] width 9 height 9
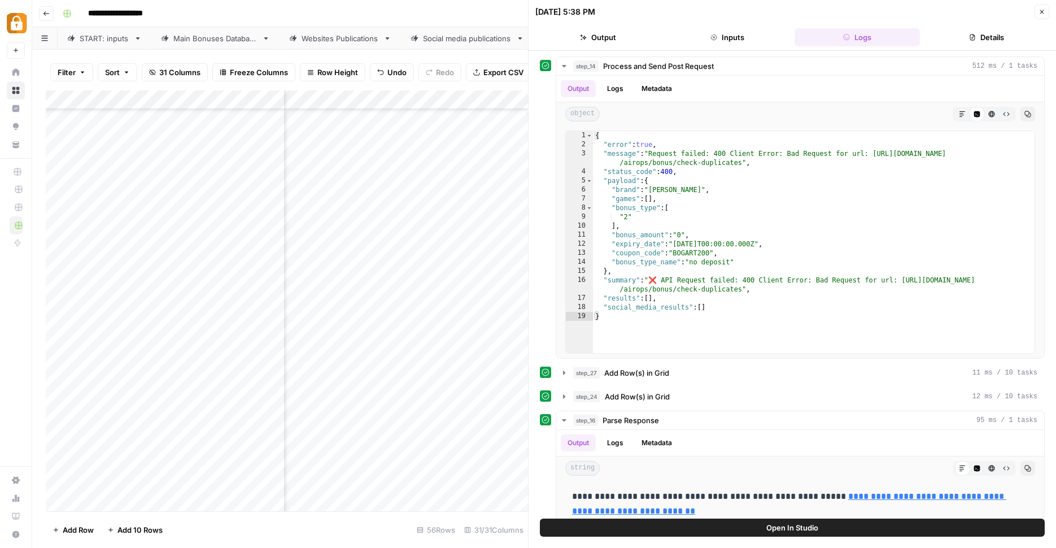
scroll to position [689, 356]
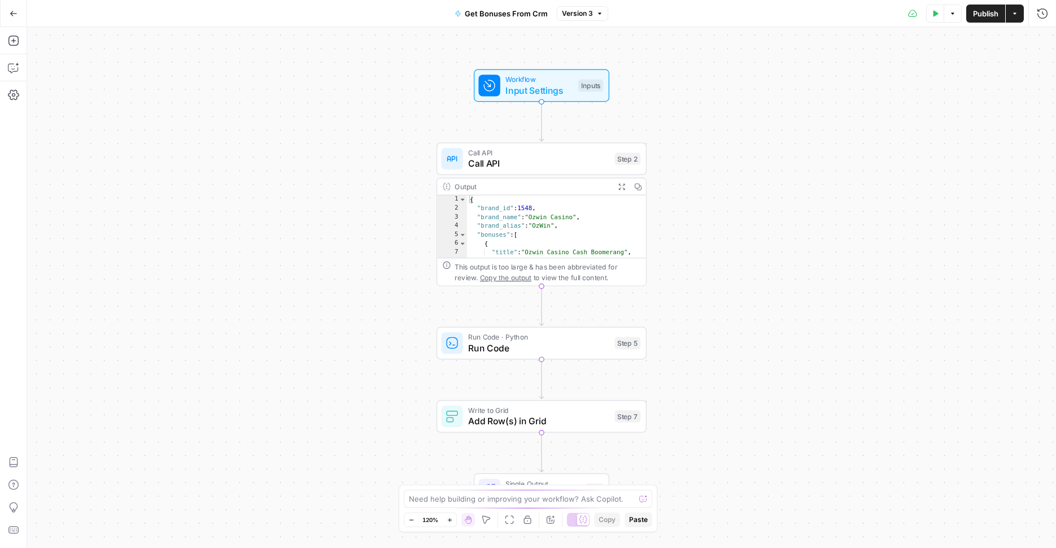
click at [551, 343] on span "Run Code" at bounding box center [538, 348] width 141 height 14
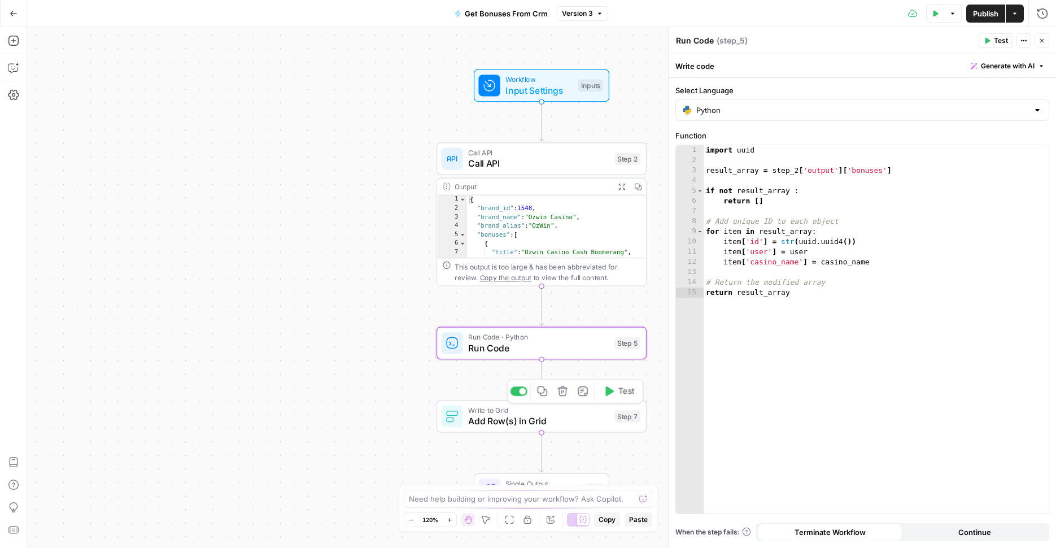
click at [581, 430] on div "Write to Grid Add Row(s) in Grid Step 7 Copy step Delete step Add Note Test" at bounding box center [542, 416] width 210 height 33
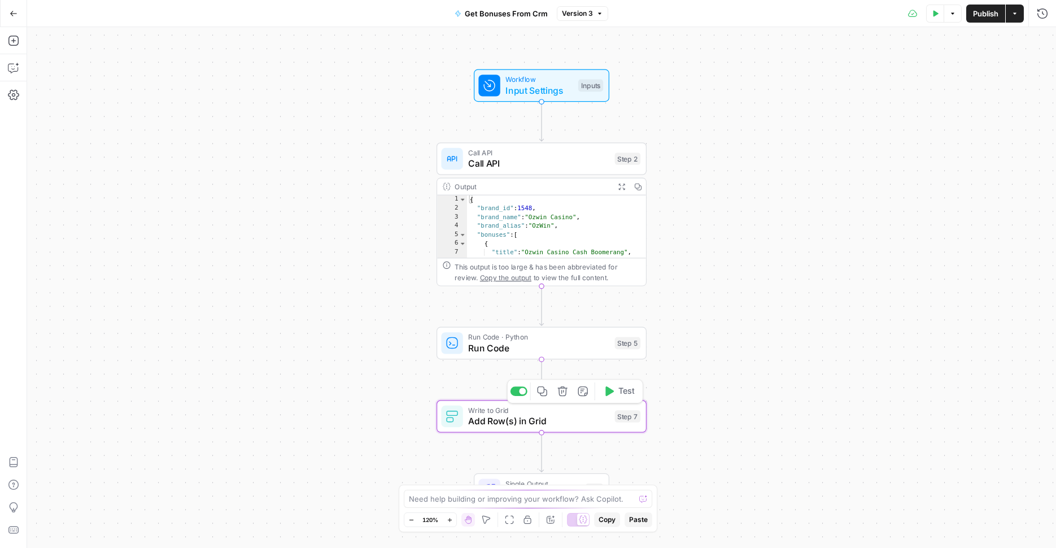
type textarea "Add Row(s) in Grid"
type input "Existing Bonuses Database"
type input "Active Bonus System"
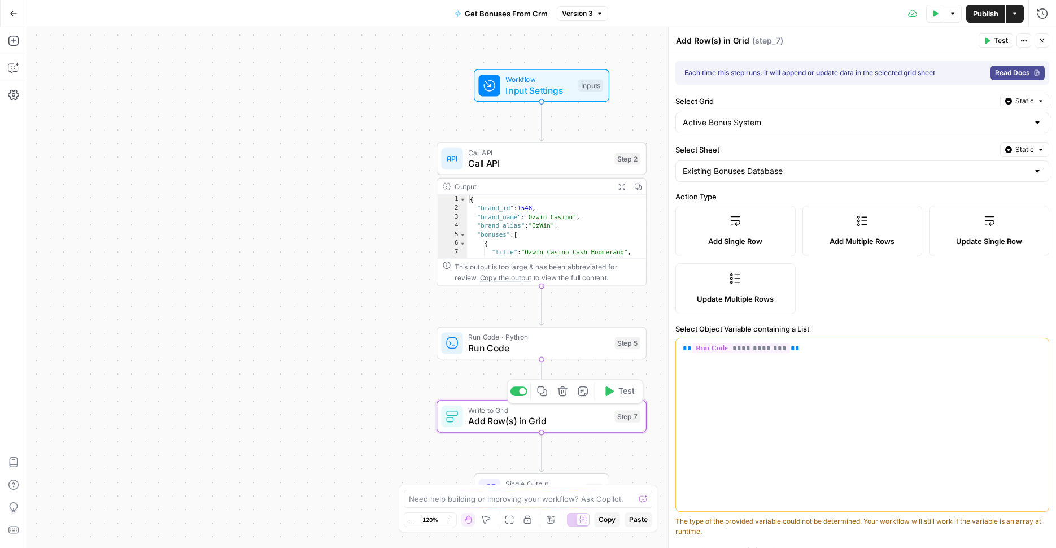
type input "User"
type input "id"
type input "casino_name"
type input "bonus_amount"
type input "link"
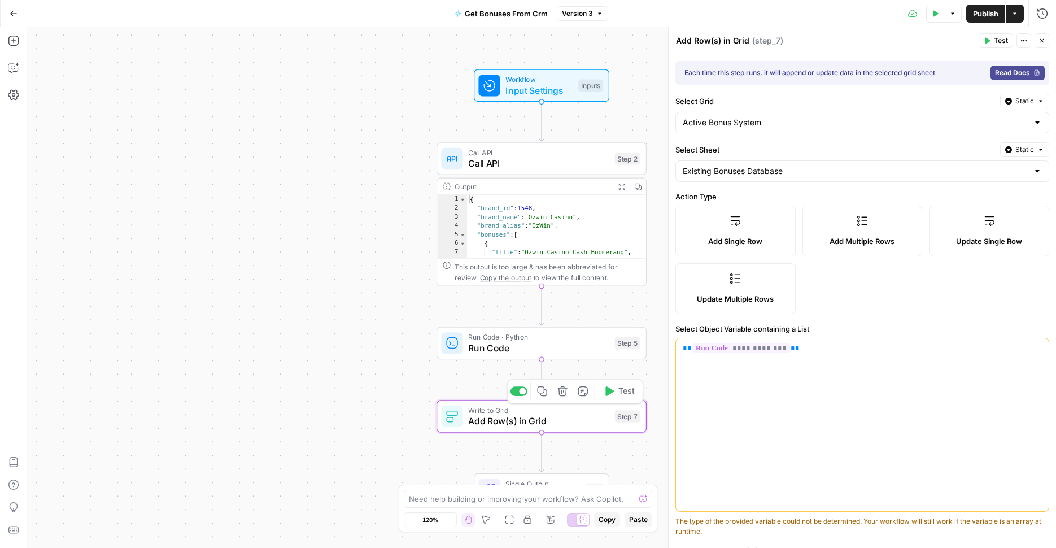
type input "validity_period"
type input "bonus_preface"
type input "affiliate_text"
type input "coupon_code"
type input "allowed_player"
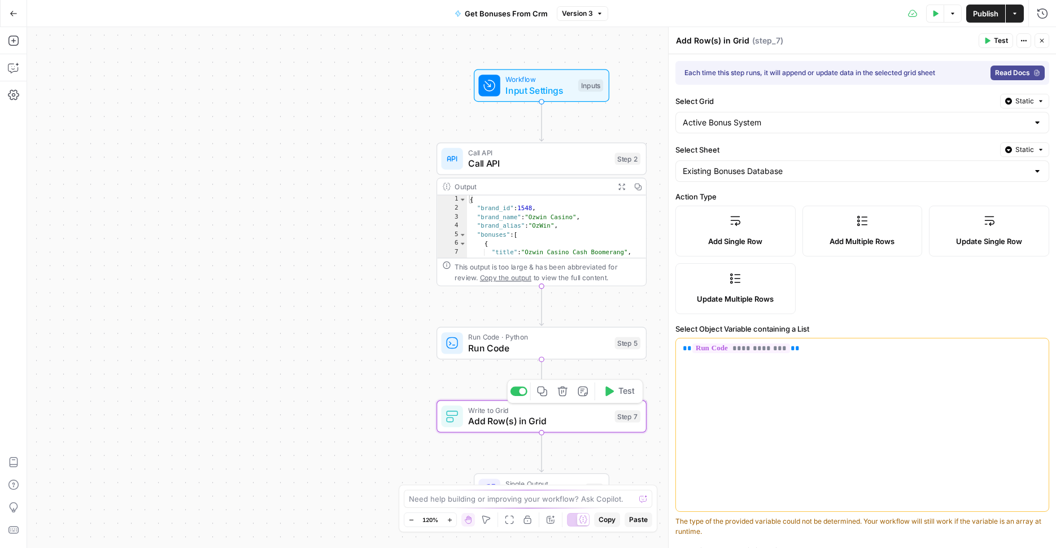
type input "featured_games"
type input "wagering_requirements"
type input "min_deposit"
type input "max_cashout"
type input "expiry_date"
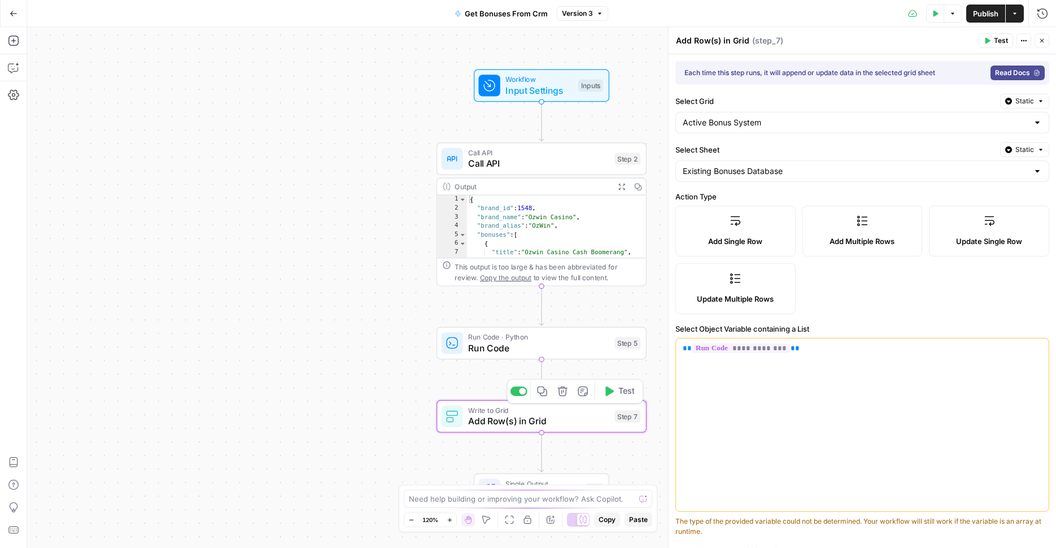
type input "tracker_link status"
type input "additional_info"
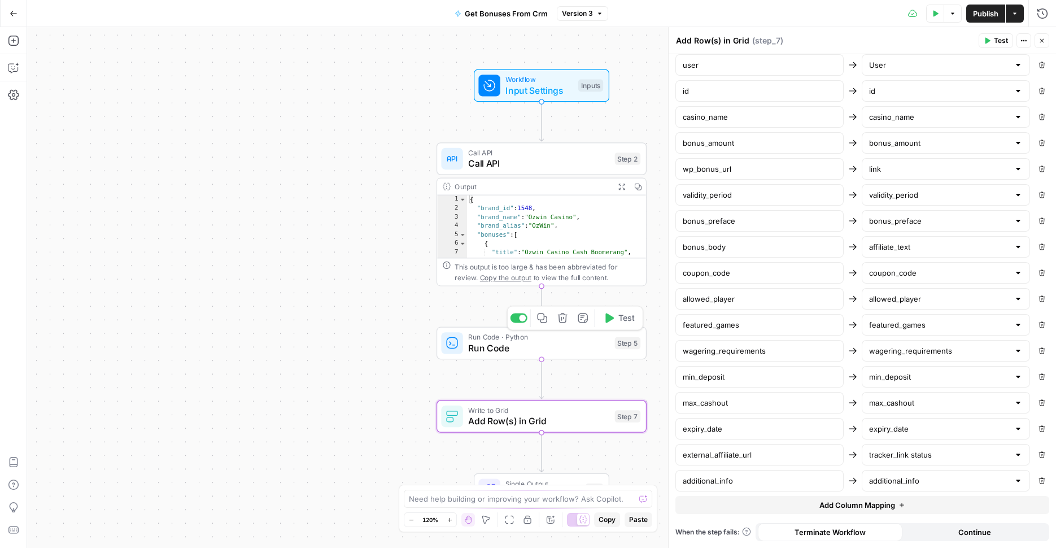
click at [553, 349] on span "Run Code" at bounding box center [538, 348] width 141 height 14
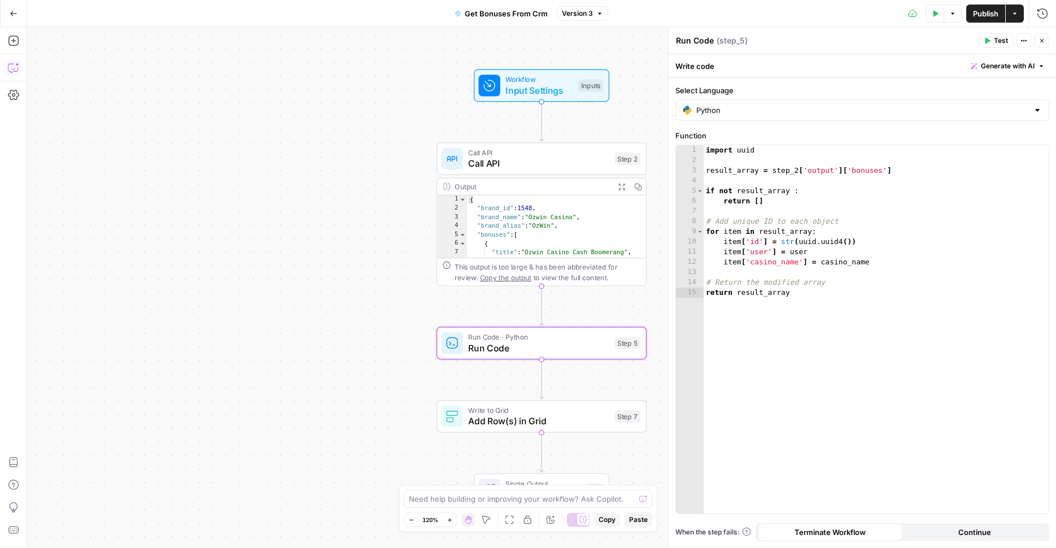
click at [14, 66] on icon "button" at bounding box center [13, 67] width 11 height 11
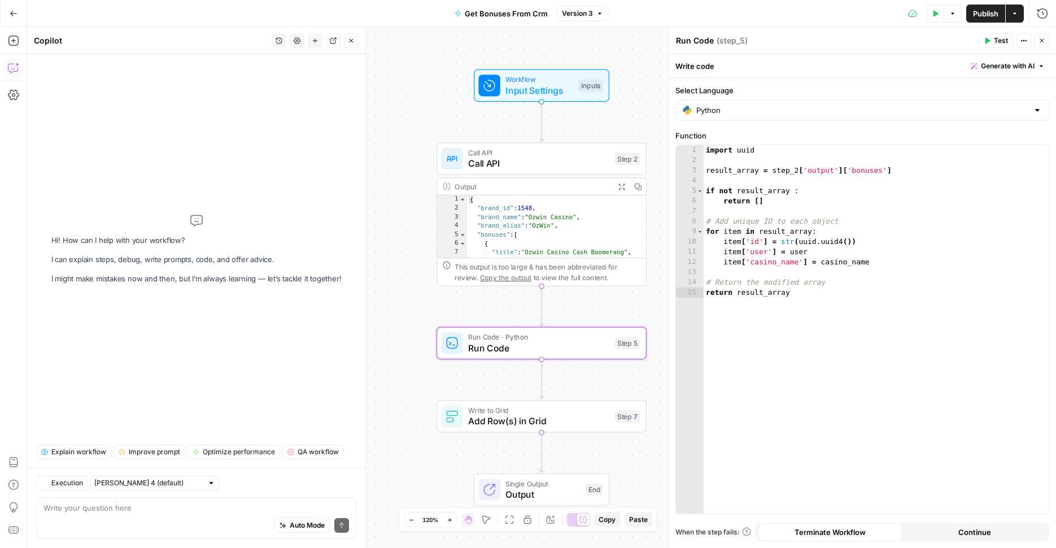
click at [95, 517] on div "Auto Mode Send" at bounding box center [196, 525] width 306 height 25
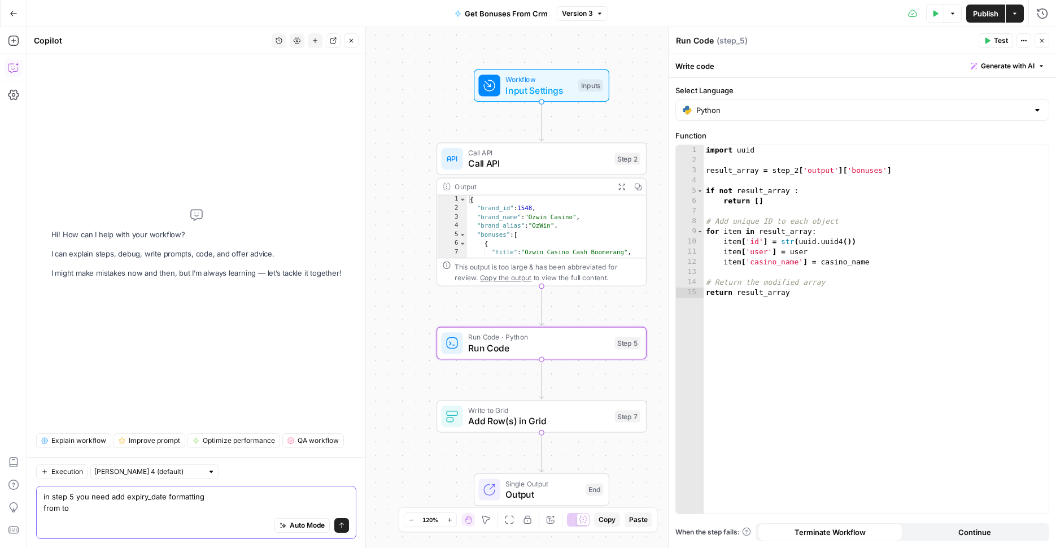
paste textarea "[DATE]"
click at [59, 509] on textarea "in step 5 you need add expiry_date formatting from to 31.08.2027" at bounding box center [196, 502] width 306 height 23
type textarea "in step 5 you need add expiry_date formatting from to 31.08.2027"
click at [150, 434] on button "Improve prompt" at bounding box center [150, 440] width 72 height 15
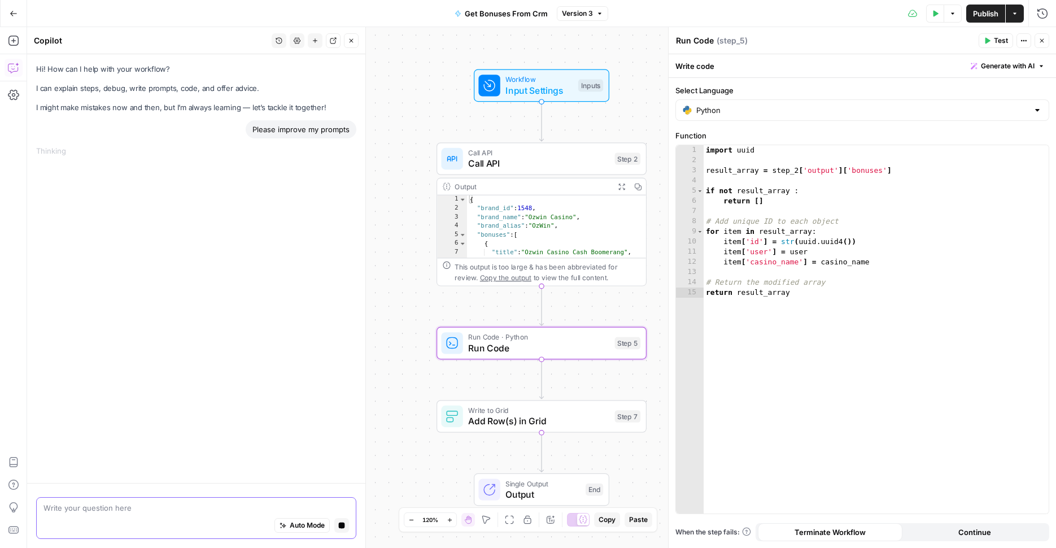
click at [134, 503] on textarea at bounding box center [196, 507] width 306 height 11
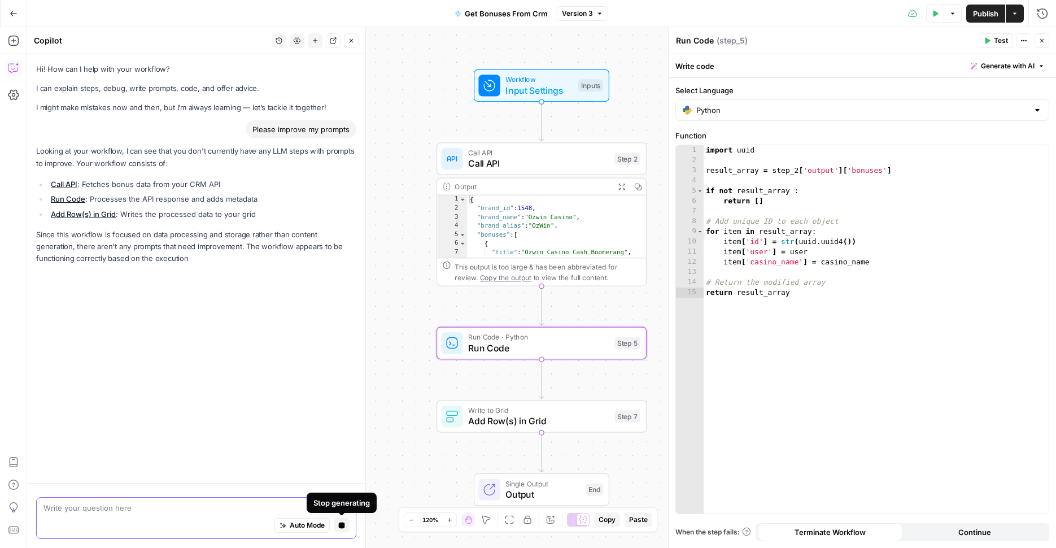
click at [342, 525] on icon "button" at bounding box center [342, 525] width 6 height 6
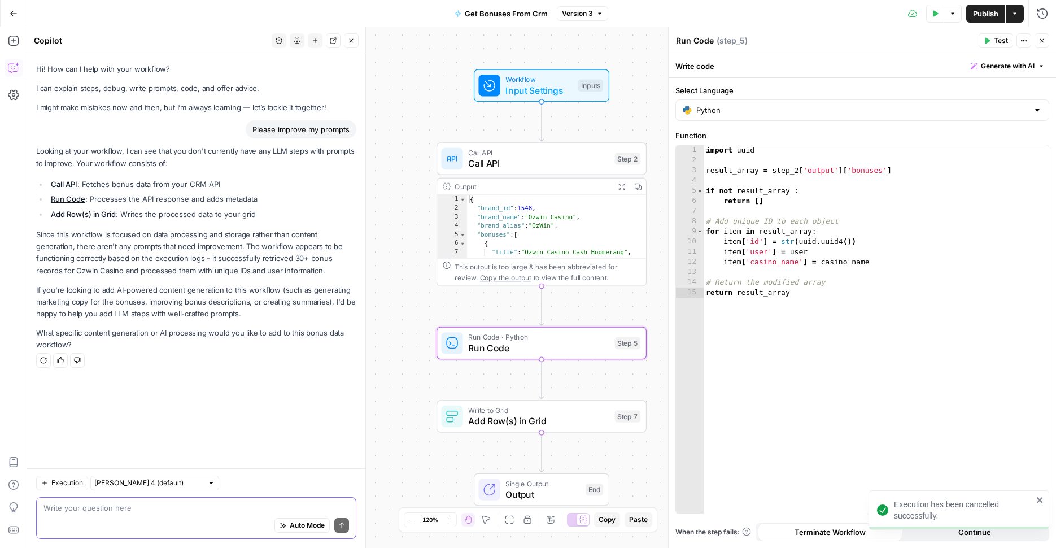
click at [215, 509] on textarea at bounding box center [196, 507] width 306 height 11
paste textarea "2030-01-01T00:00:00.000Z"
click at [233, 508] on textarea "in step 5 you need also format item['expiry_date'] from 2030-01-01T00:00:00.000…" at bounding box center [196, 507] width 306 height 11
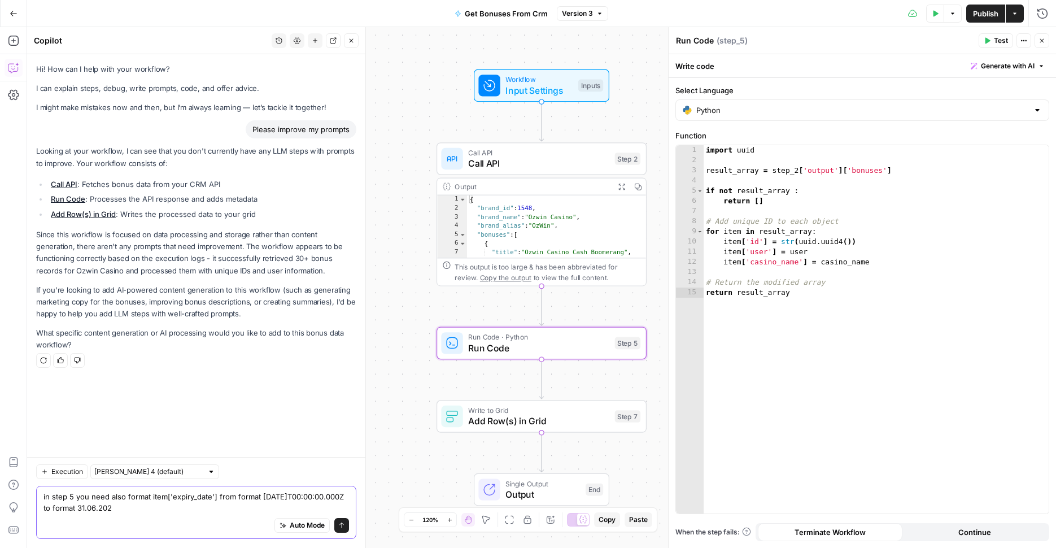
type textarea "in step 5 you need also format item['expiry_date'] from format 2030-01-01T00:00…"
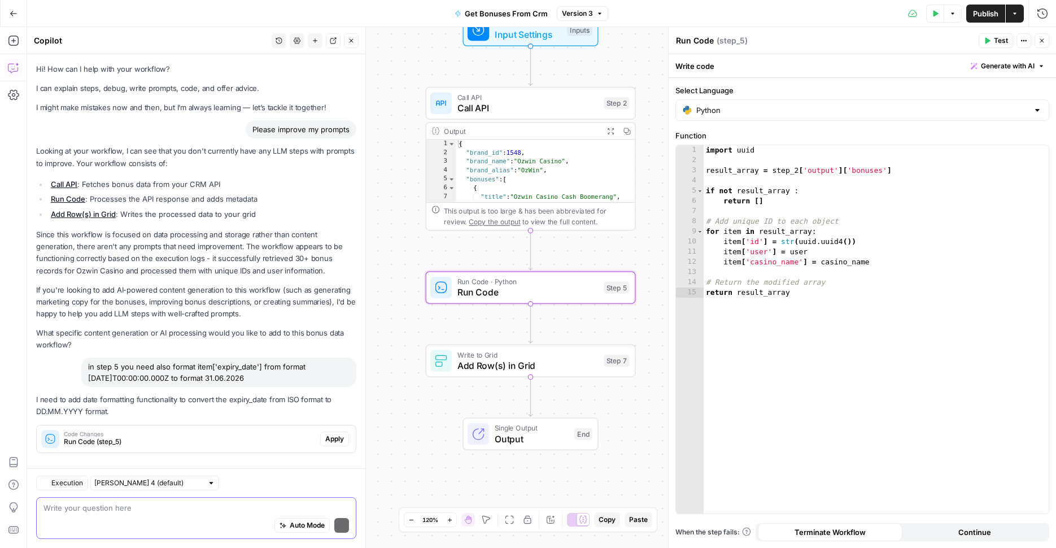
scroll to position [12, 0]
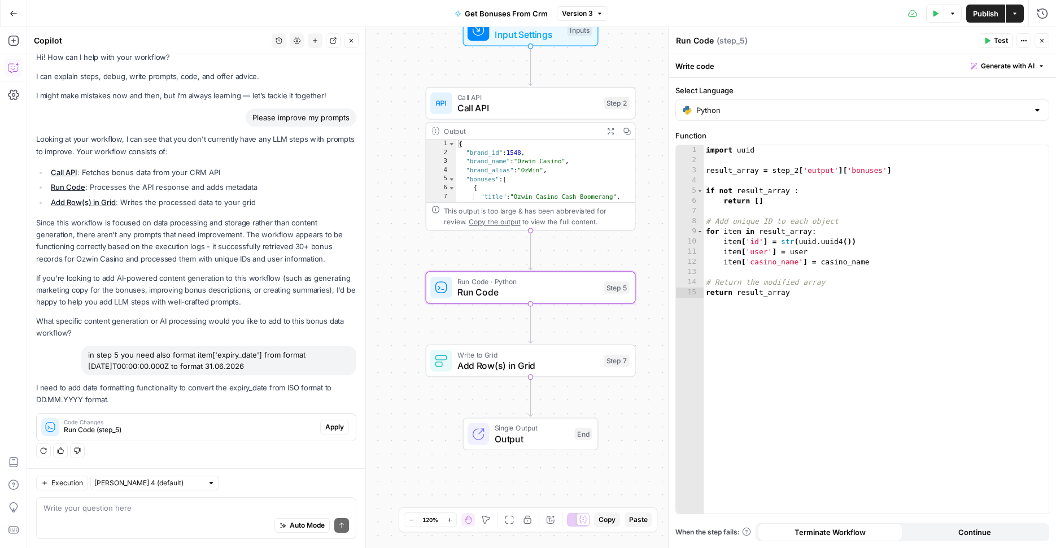
click at [328, 424] on span "Apply" at bounding box center [334, 427] width 19 height 10
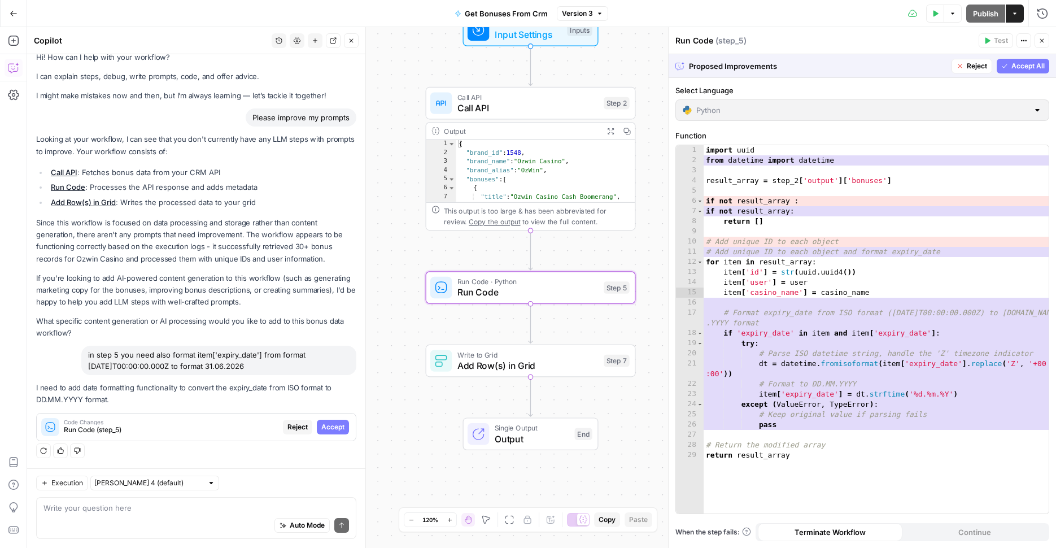
click at [343, 428] on span "Accept" at bounding box center [332, 427] width 23 height 10
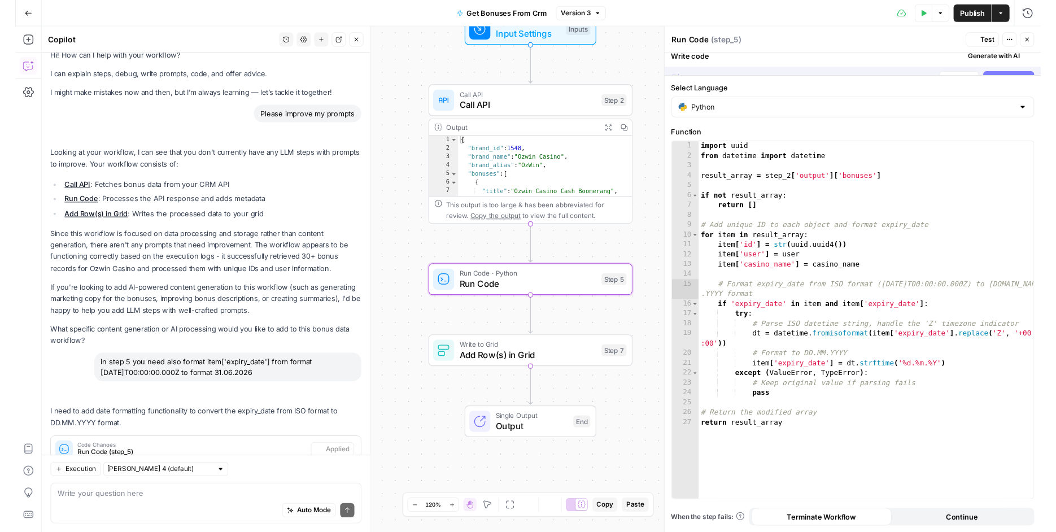
scroll to position [49, 0]
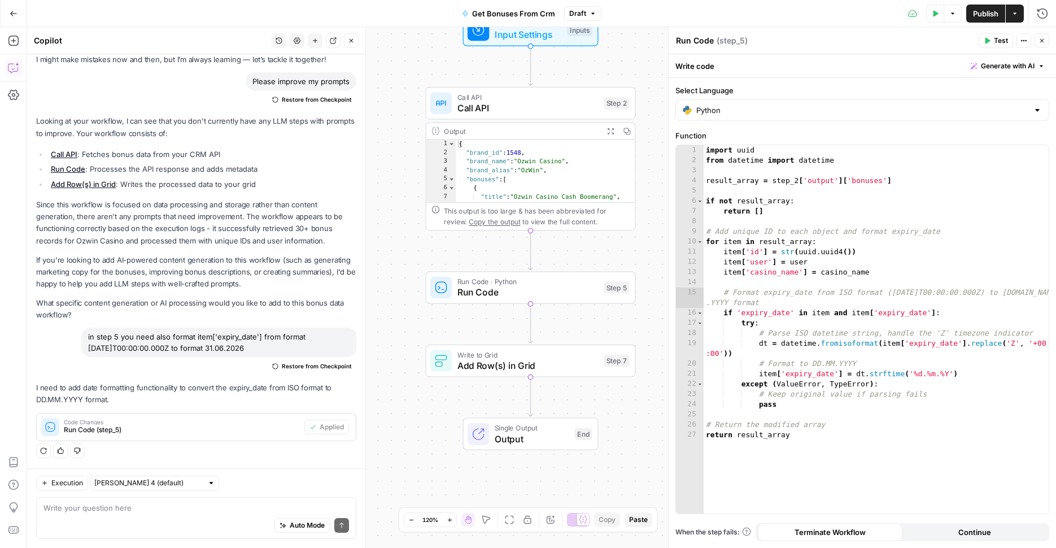
click at [975, 11] on span "Publish" at bounding box center [985, 13] width 25 height 11
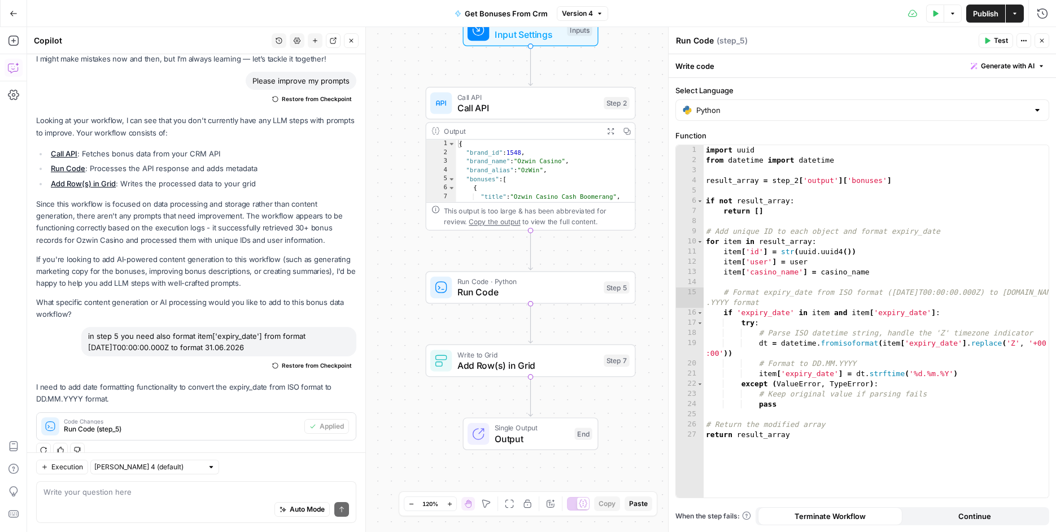
scroll to position [64, 0]
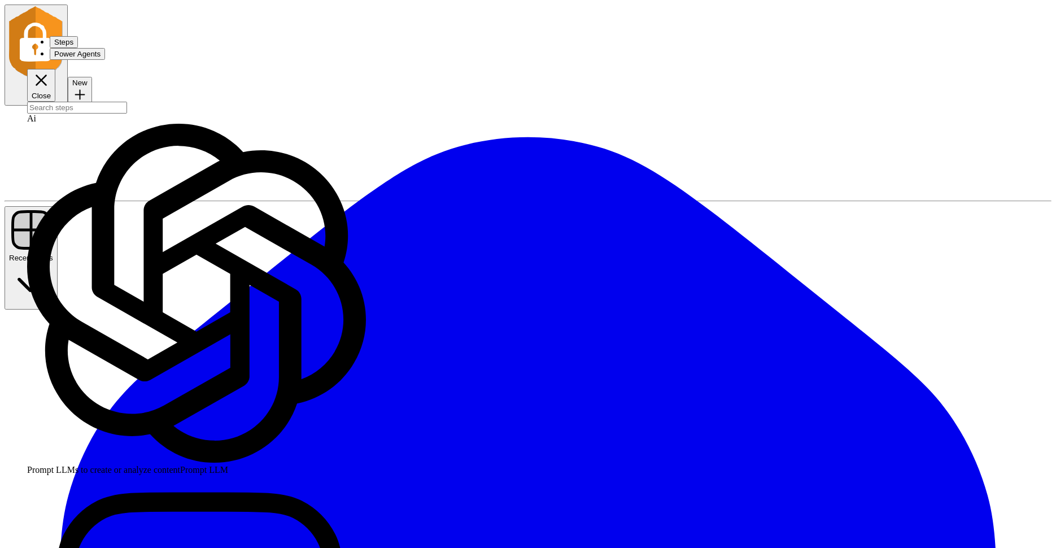
click at [127, 102] on input "search" at bounding box center [77, 108] width 100 height 12
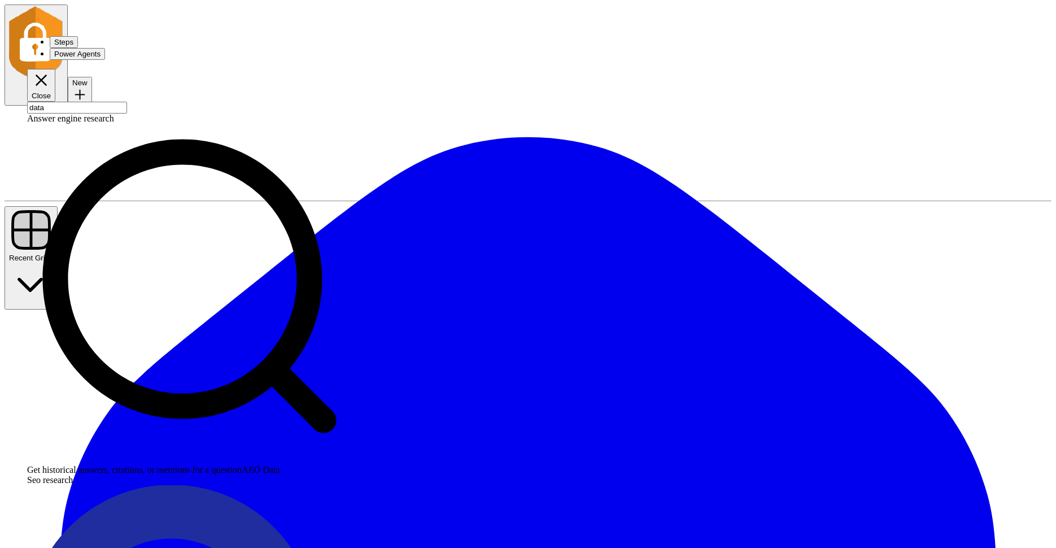
type input "data"
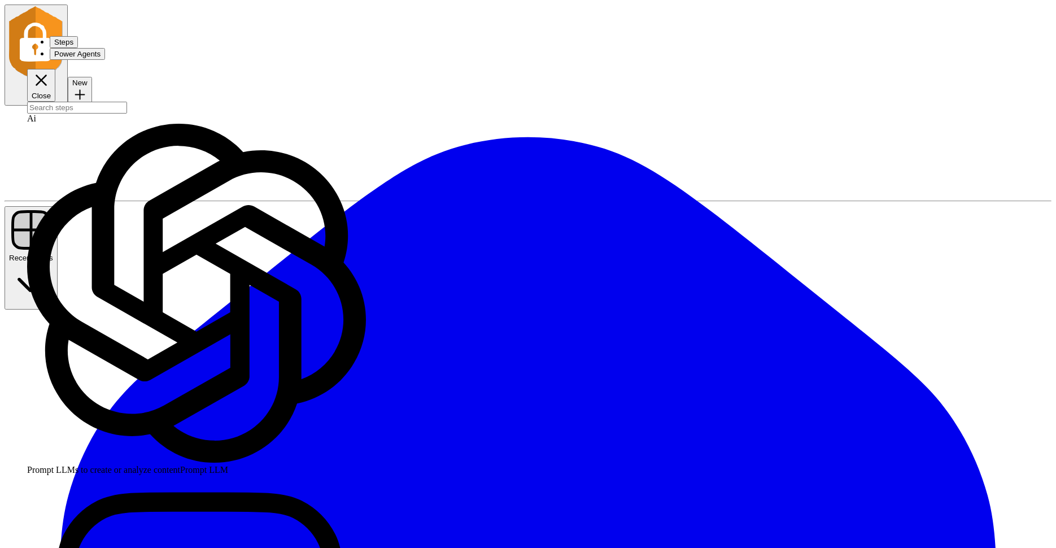
click at [127, 102] on input "search" at bounding box center [77, 108] width 100 height 12
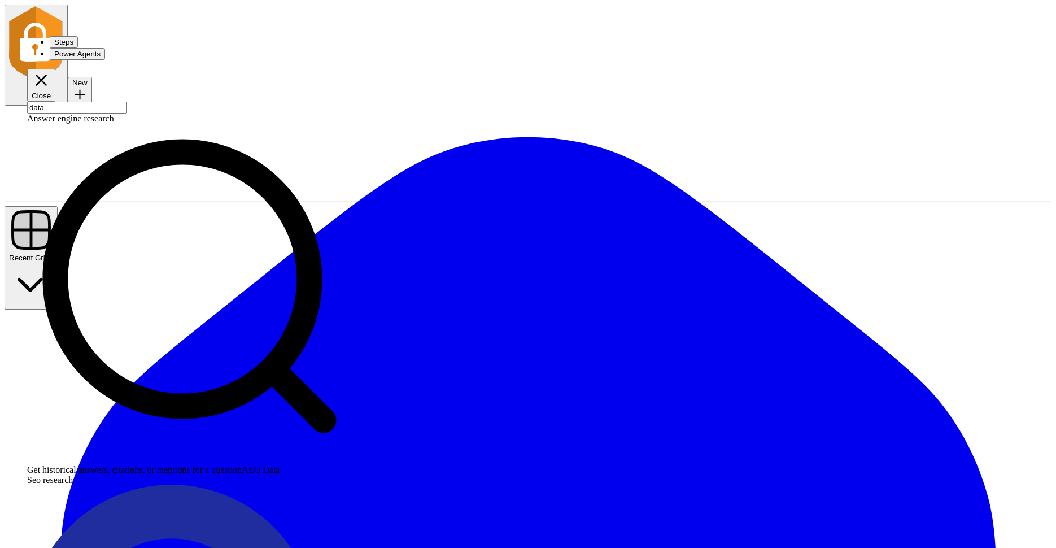
type input "data"
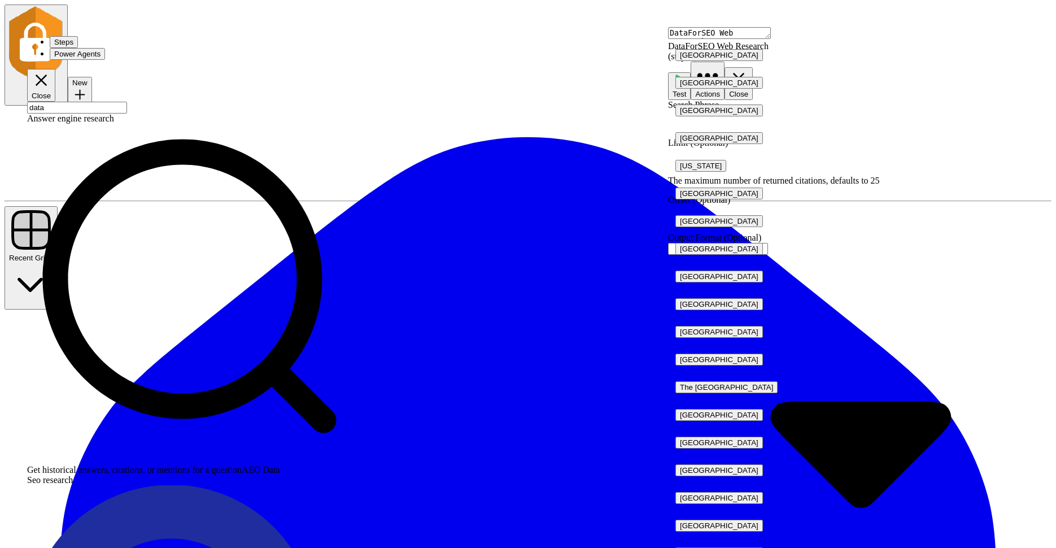
type input "/"
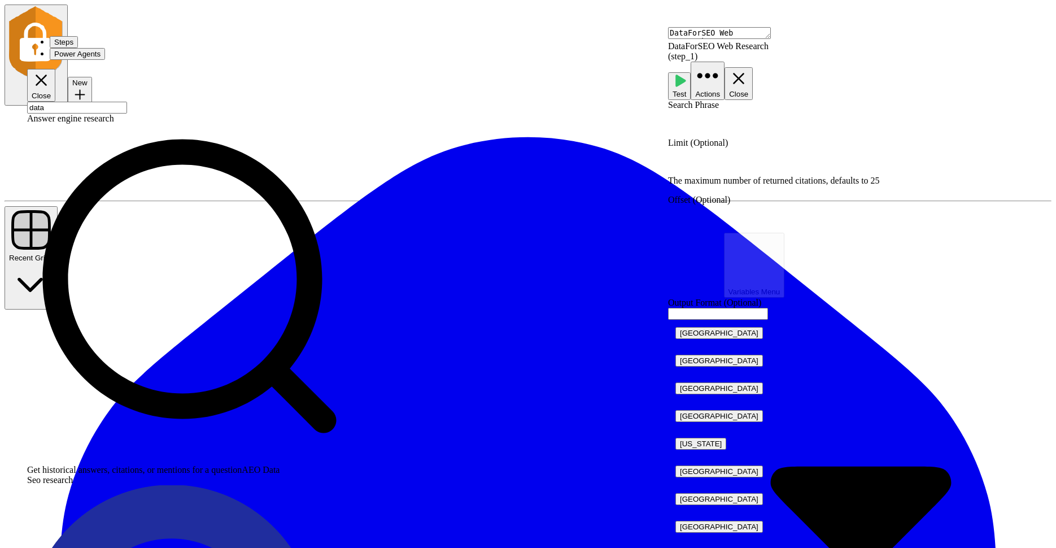
click at [879, 157] on div at bounding box center [862, 162] width 388 height 10
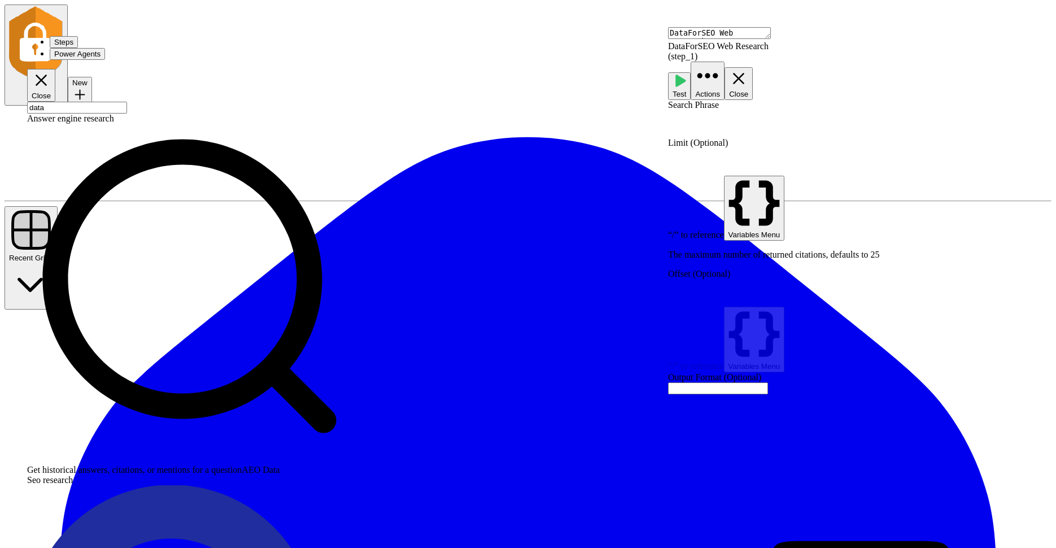
click at [1009, 288] on div "“/” to reference Variables Menu" at bounding box center [862, 330] width 388 height 84
click at [1008, 288] on div at bounding box center [862, 293] width 388 height 10
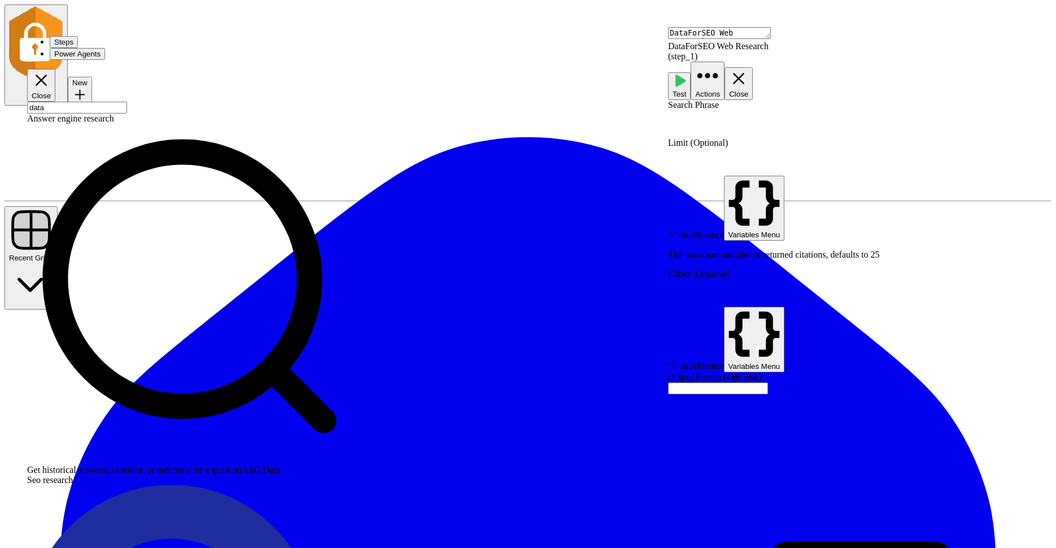
type input "Default"
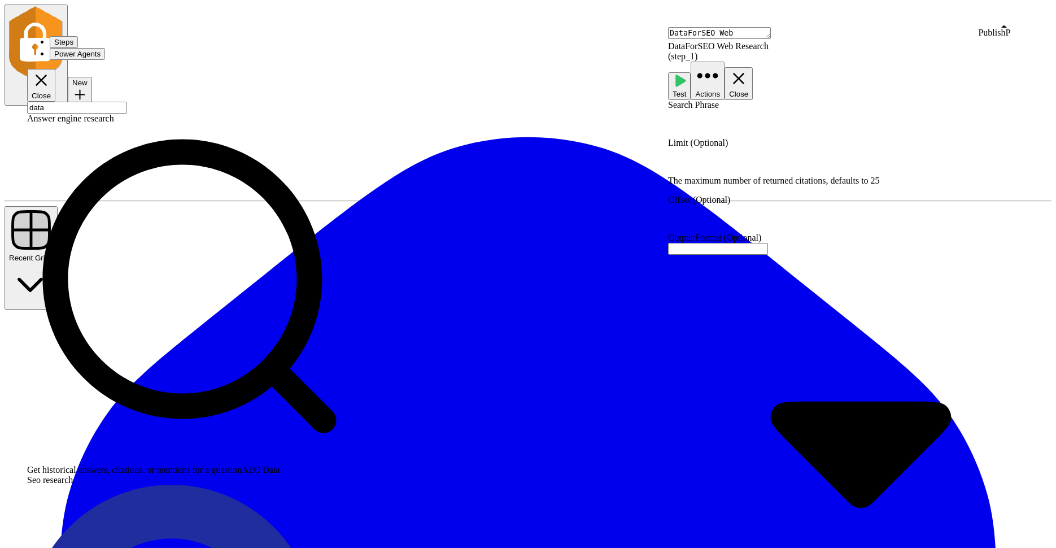
click at [1010, 37] on span "P" at bounding box center [1007, 33] width 5 height 10
click at [720, 63] on icon "button" at bounding box center [707, 75] width 25 height 25
click at [754, 300] on div "If you terminate a workflow, your execution will stop. If you continue, the ste…" at bounding box center [855, 290] width 378 height 19
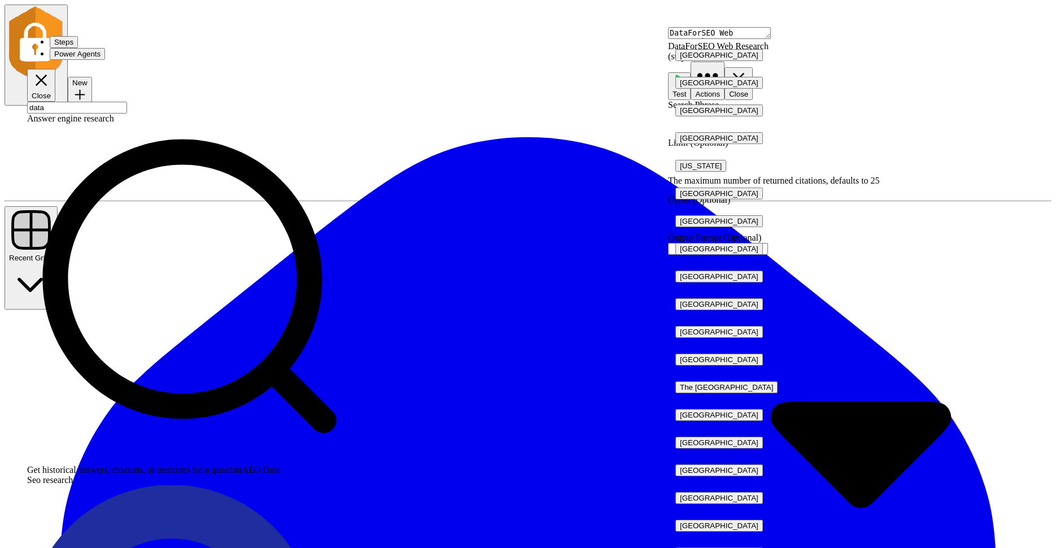
type input "/"
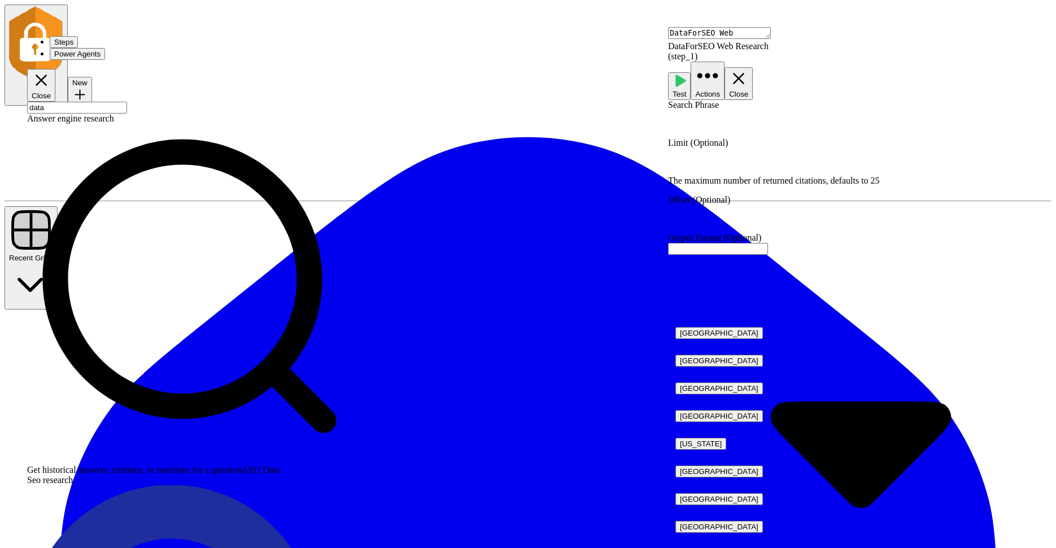
type input "{"
type input "'"
type input "/"
